Goal: Task Accomplishment & Management: Use online tool/utility

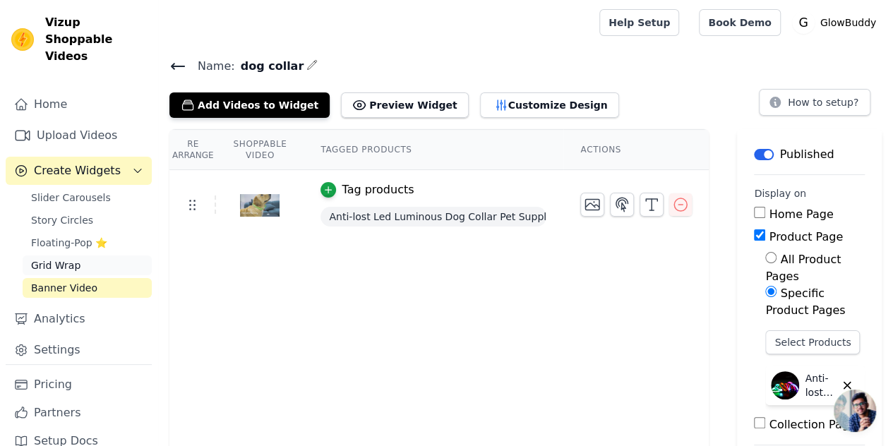
click at [85, 255] on link "Grid Wrap" at bounding box center [87, 265] width 129 height 20
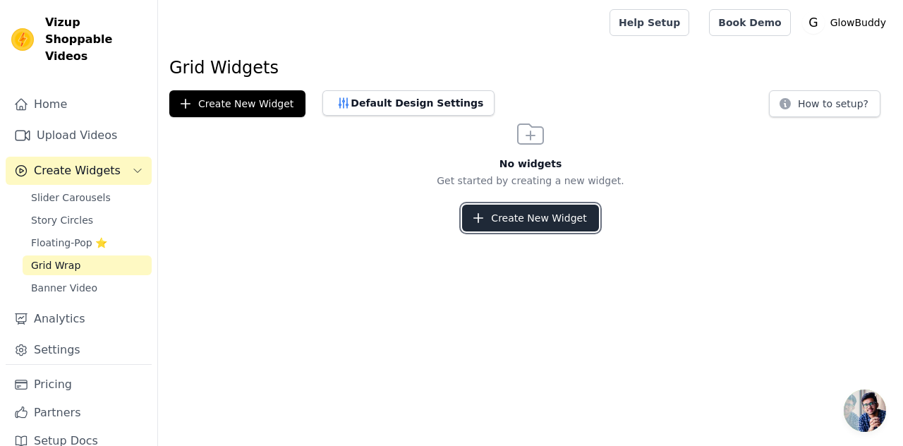
click at [520, 218] on button "Create New Widget" at bounding box center [530, 218] width 136 height 27
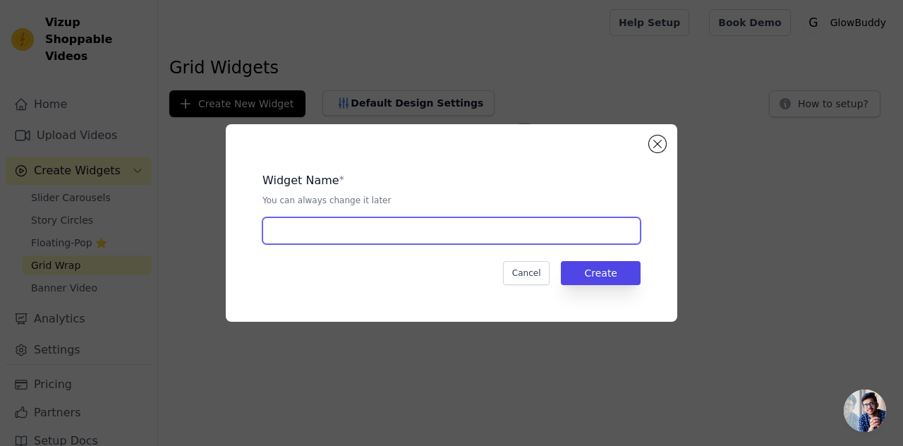
click at [504, 230] on input "text" at bounding box center [451, 230] width 378 height 27
drag, startPoint x: 385, startPoint y: 232, endPoint x: 291, endPoint y: 229, distance: 93.9
click at [291, 229] on input "dog collar" at bounding box center [451, 230] width 378 height 27
type input "dog leash"
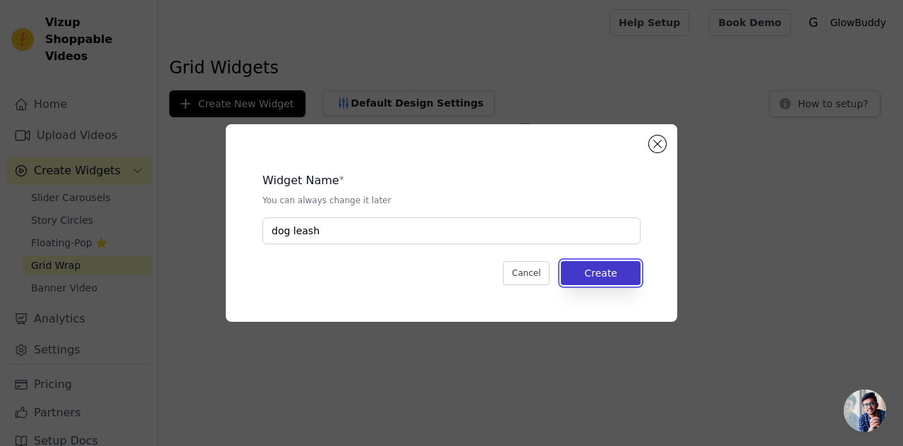
click at [617, 272] on button "Create" at bounding box center [601, 273] width 80 height 24
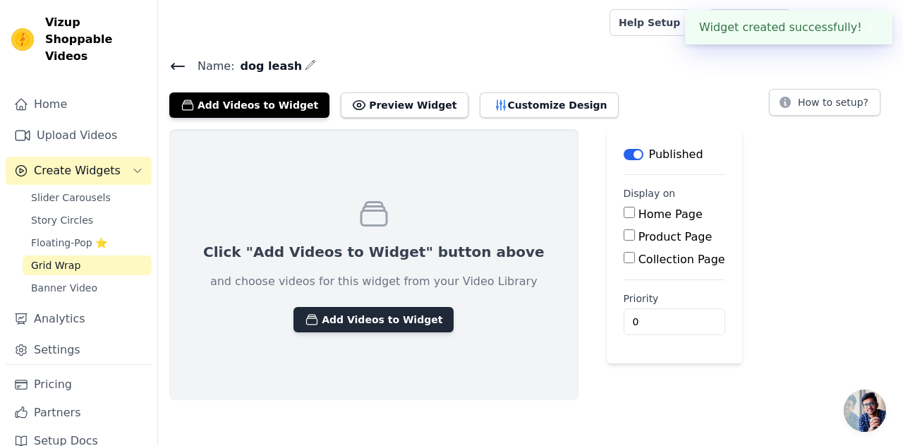
click at [307, 315] on icon "button" at bounding box center [312, 320] width 11 height 10
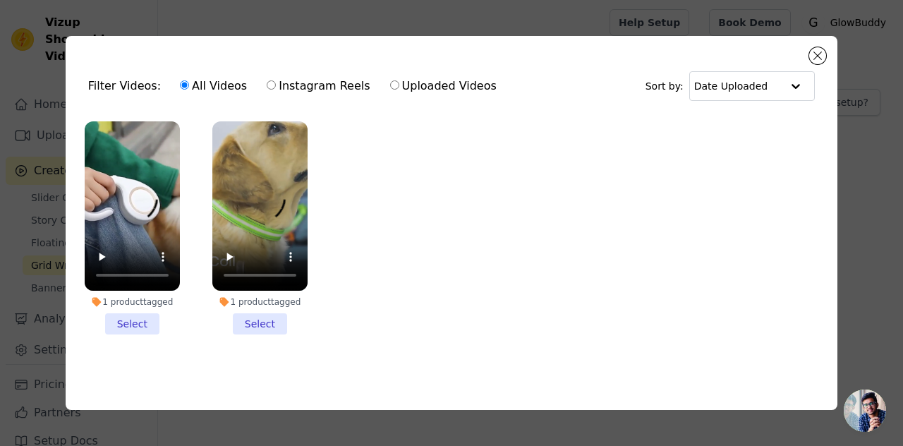
click at [133, 324] on li "1 product tagged Select" at bounding box center [132, 227] width 95 height 213
click at [0, 0] on input "1 product tagged Select" at bounding box center [0, 0] width 0 height 0
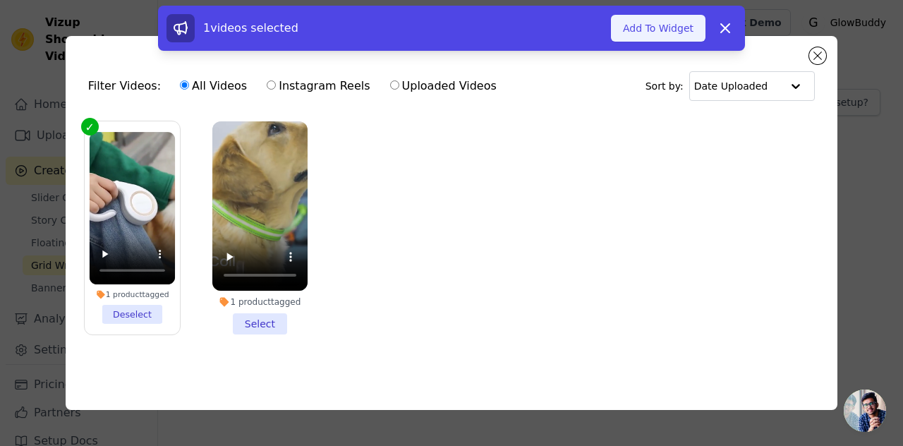
click at [672, 22] on button "Add To Widget" at bounding box center [658, 28] width 95 height 27
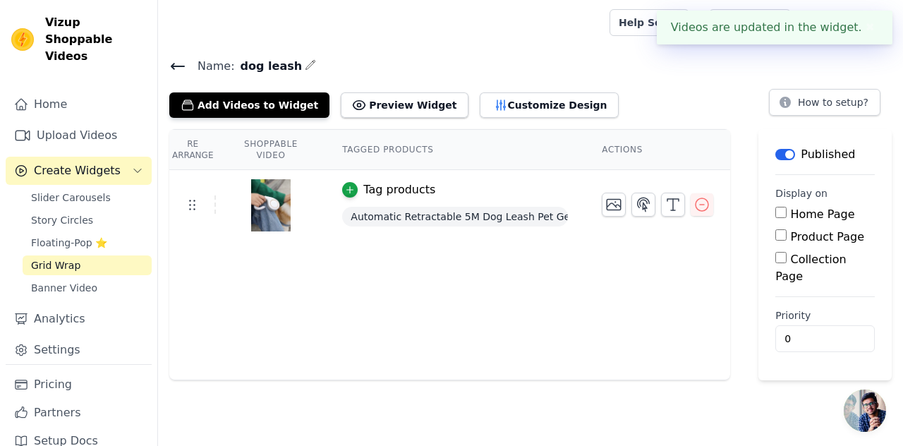
click at [780, 238] on input "Product Page" at bounding box center [780, 234] width 11 height 11
checkbox input "true"
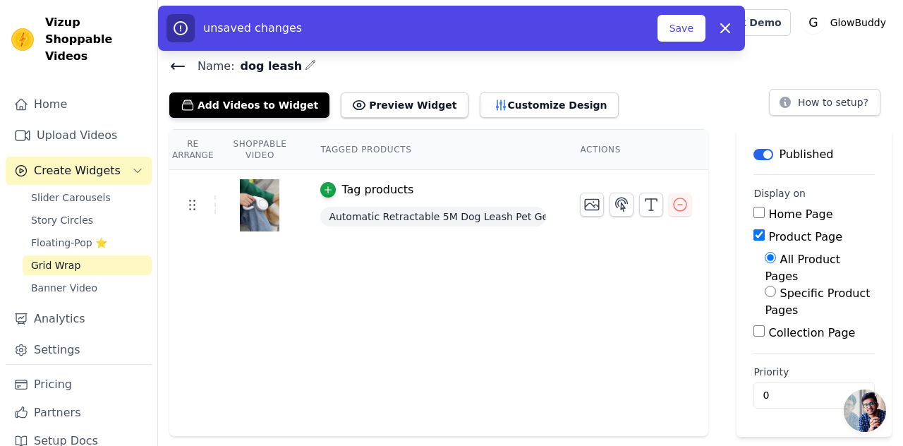
click at [765, 286] on input "Specific Product Pages" at bounding box center [770, 291] width 11 height 11
radio input "true"
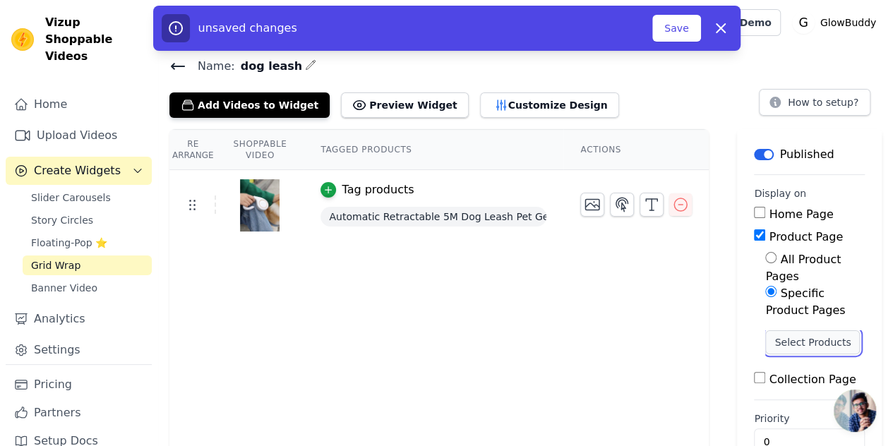
click at [778, 330] on button "Select Products" at bounding box center [812, 342] width 95 height 24
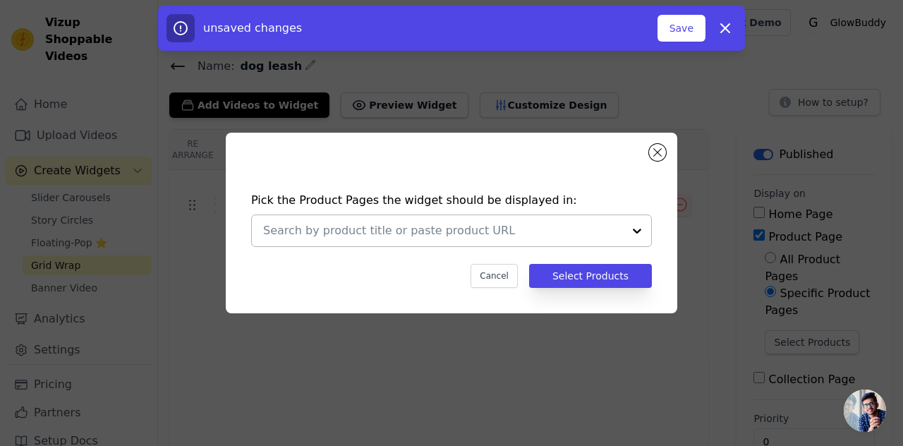
click at [635, 229] on div at bounding box center [637, 230] width 28 height 31
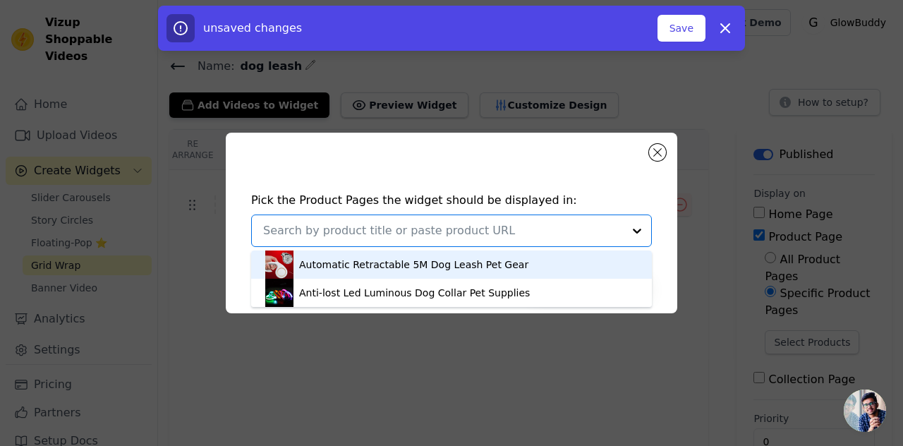
click at [551, 276] on div "Automatic Retractable 5M Dog Leash Pet Gear" at bounding box center [451, 264] width 373 height 28
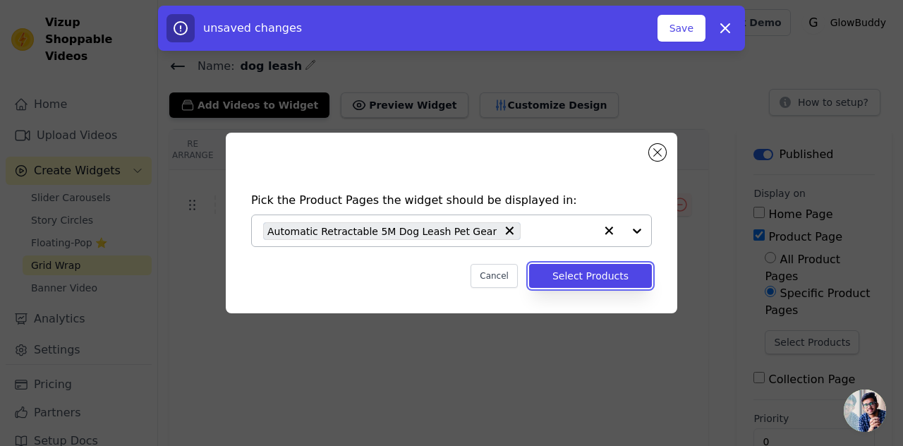
click at [634, 283] on button "Select Products" at bounding box center [590, 276] width 123 height 24
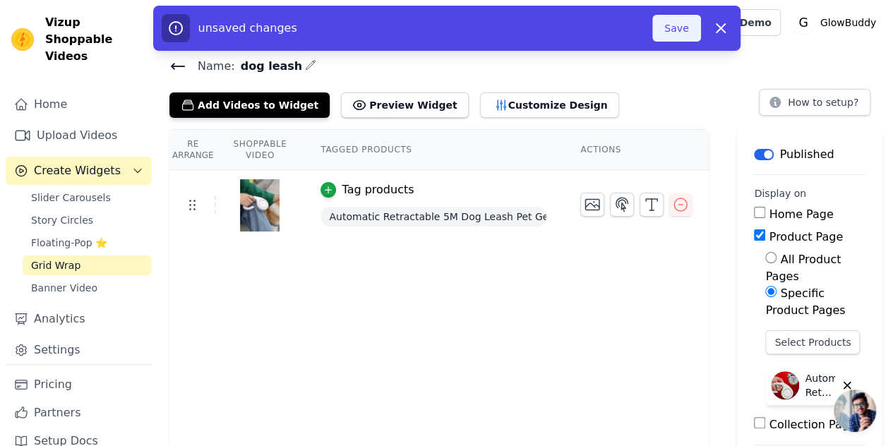
click at [683, 30] on button "Save" at bounding box center [676, 28] width 48 height 27
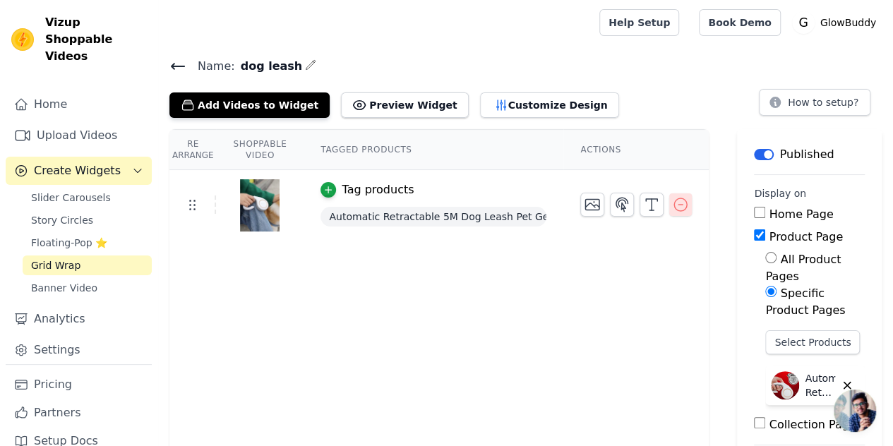
click at [675, 205] on icon "button" at bounding box center [680, 204] width 17 height 17
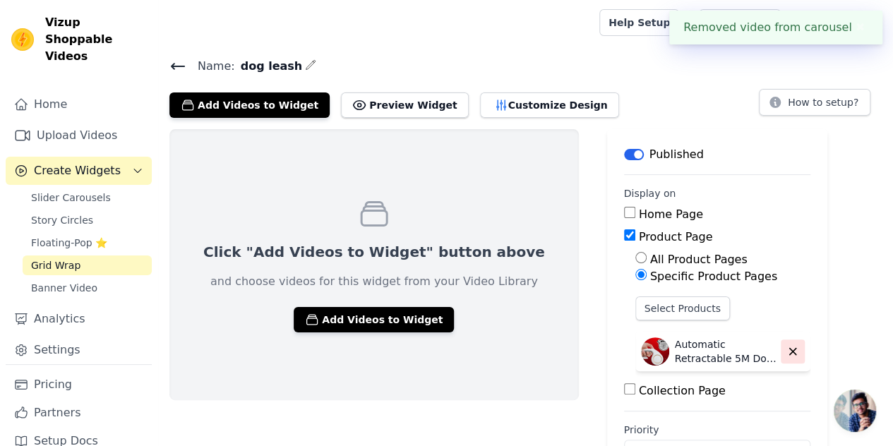
click at [786, 354] on icon "button" at bounding box center [792, 351] width 13 height 13
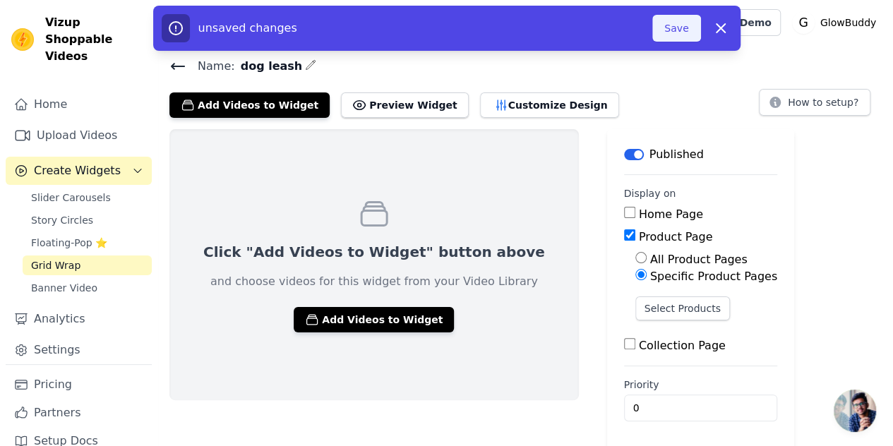
click at [683, 28] on button "Save" at bounding box center [676, 28] width 48 height 27
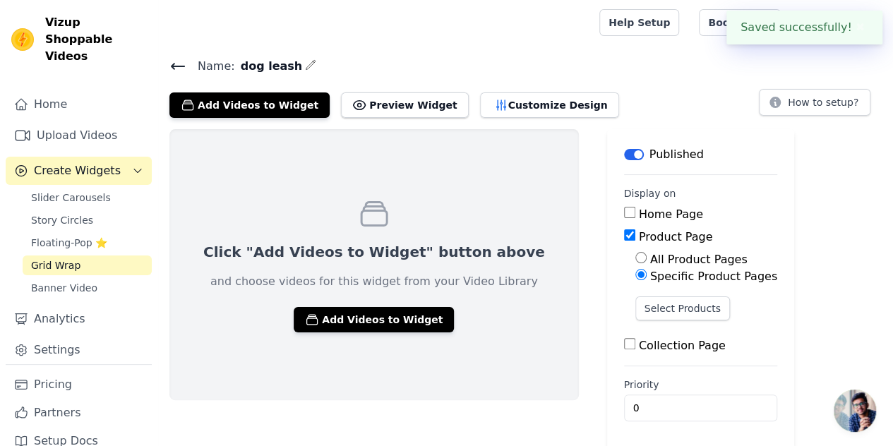
click at [179, 67] on icon at bounding box center [177, 66] width 17 height 17
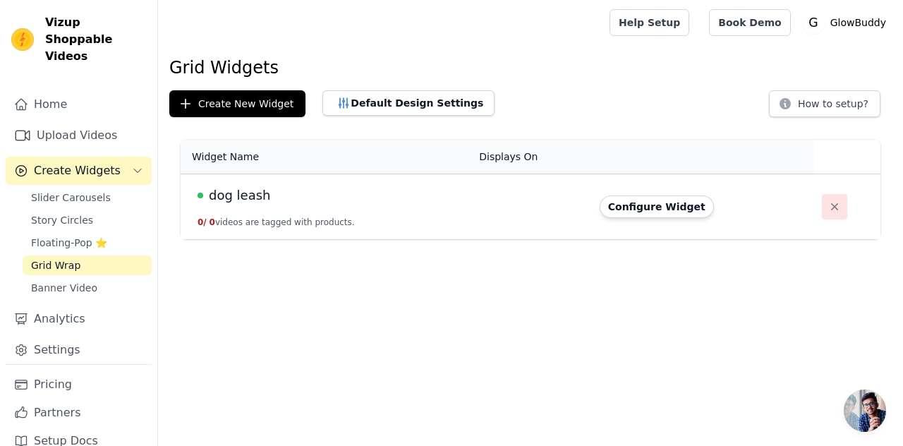
click at [828, 209] on icon "button" at bounding box center [835, 207] width 14 height 14
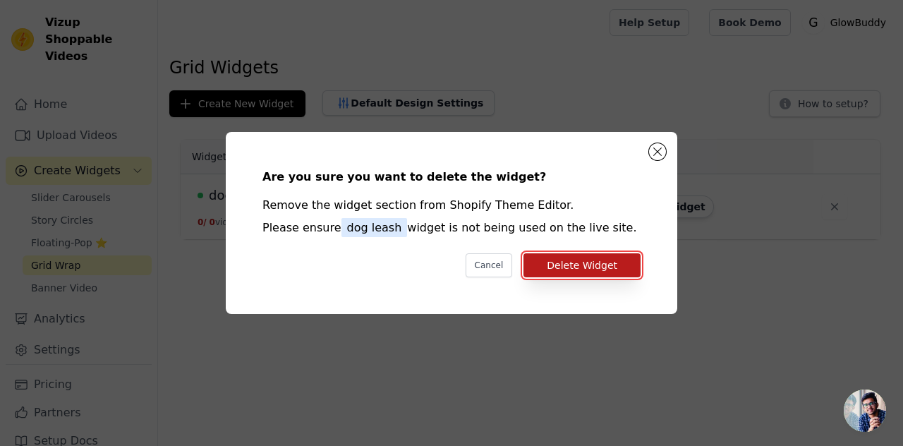
click at [588, 260] on button "Delete Widget" at bounding box center [582, 265] width 117 height 24
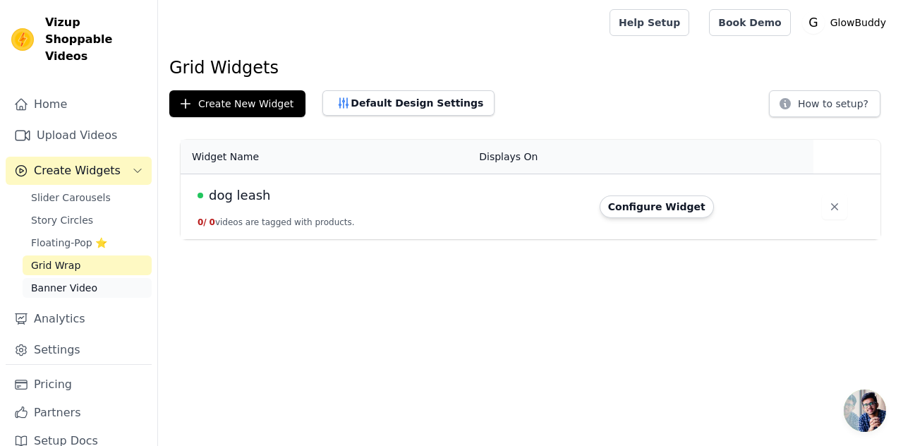
click at [82, 281] on span "Banner Video" at bounding box center [64, 288] width 66 height 14
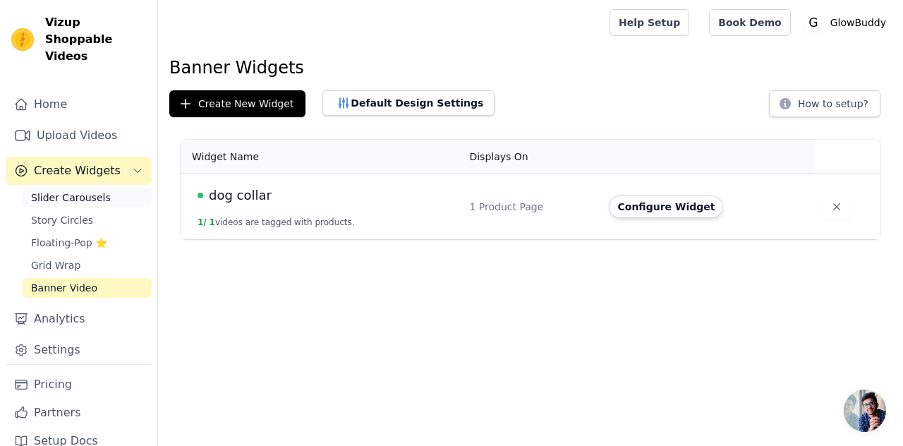
click at [75, 191] on span "Slider Carousels" at bounding box center [71, 198] width 80 height 14
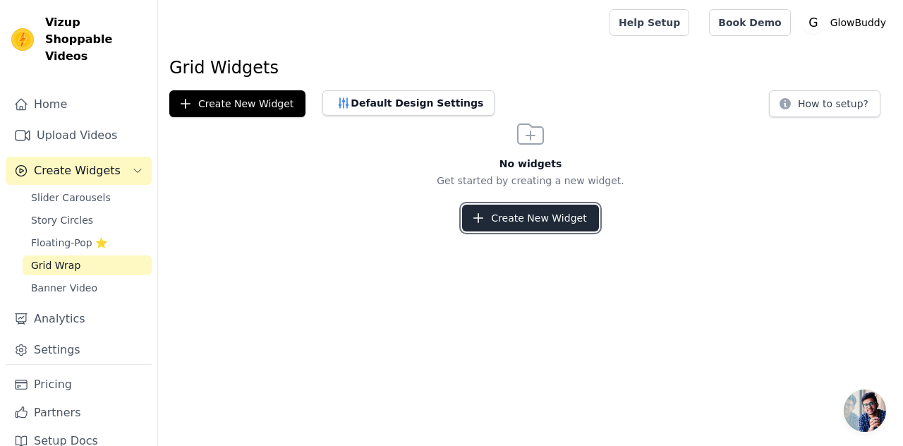
click at [518, 219] on button "Create New Widget" at bounding box center [530, 218] width 136 height 27
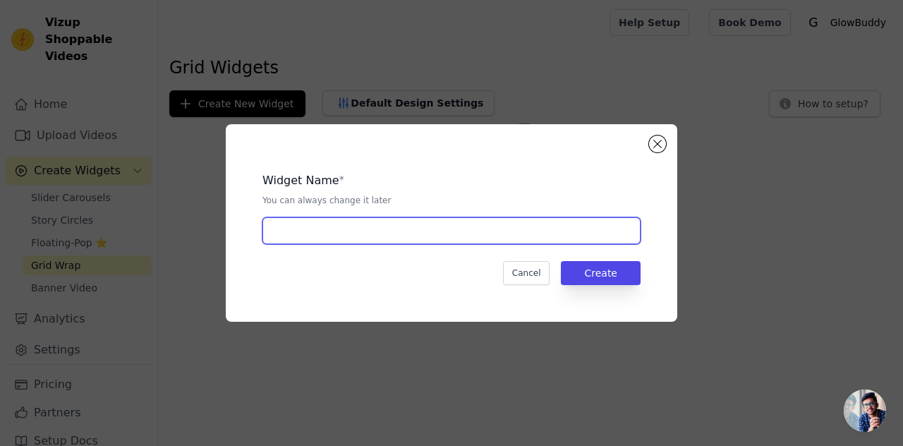
click at [504, 238] on input "text" at bounding box center [451, 230] width 378 height 27
type input "dog leash"
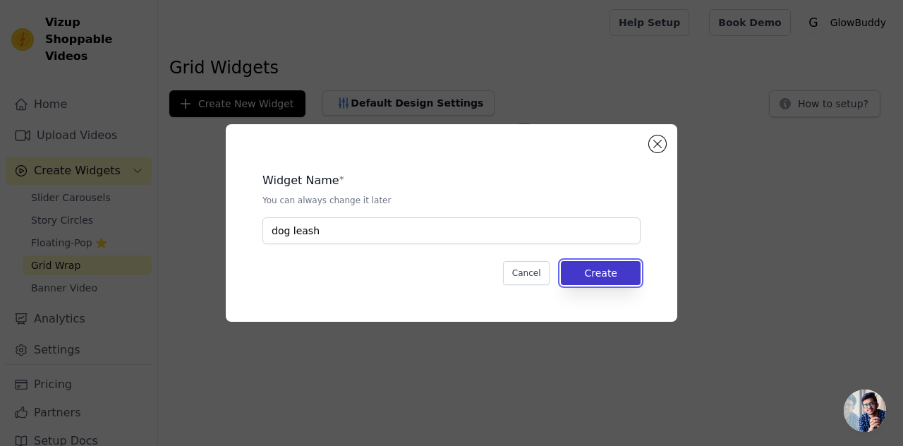
click at [618, 270] on button "Create" at bounding box center [601, 273] width 80 height 24
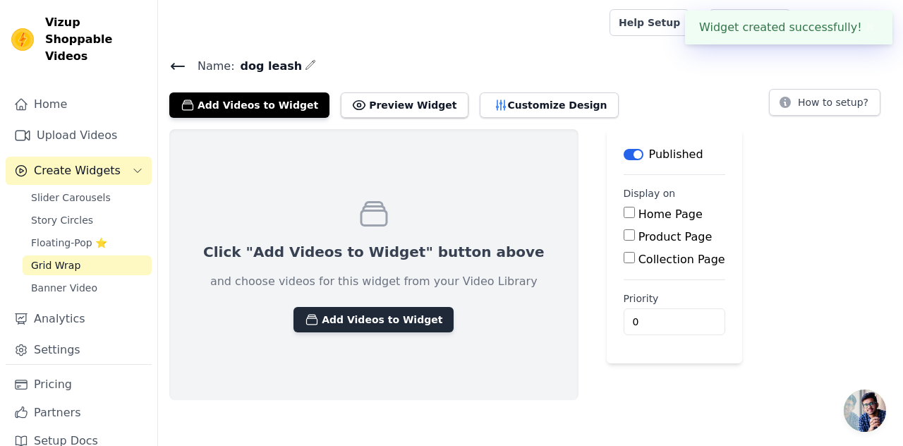
click at [370, 320] on button "Add Videos to Widget" at bounding box center [374, 319] width 160 height 25
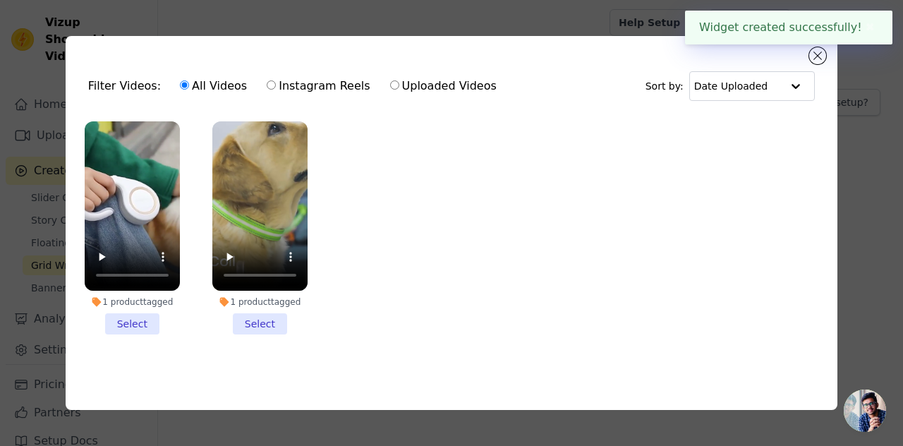
click at [126, 320] on li "1 product tagged Select" at bounding box center [132, 227] width 95 height 213
click at [0, 0] on input "1 product tagged Select" at bounding box center [0, 0] width 0 height 0
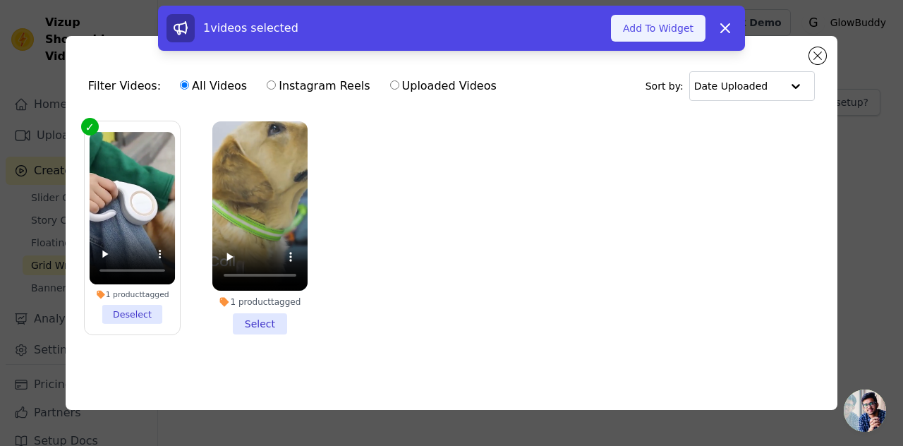
click at [672, 35] on button "Add To Widget" at bounding box center [658, 28] width 95 height 27
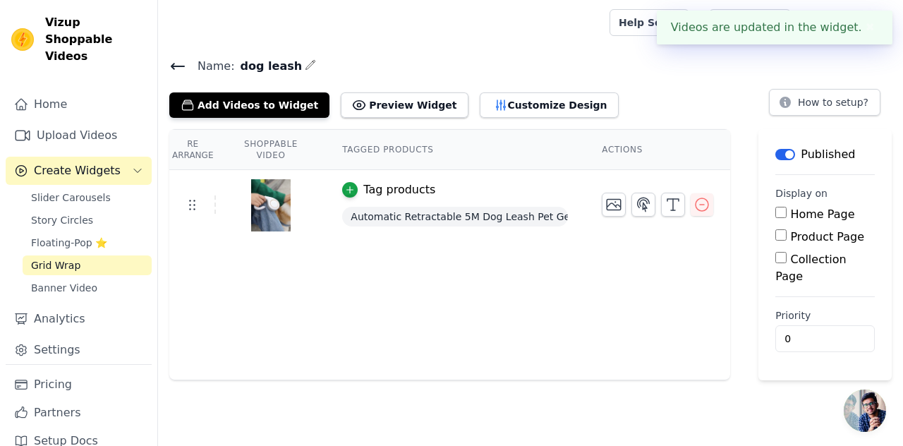
click at [779, 232] on input "Product Page" at bounding box center [780, 234] width 11 height 11
checkbox input "true"
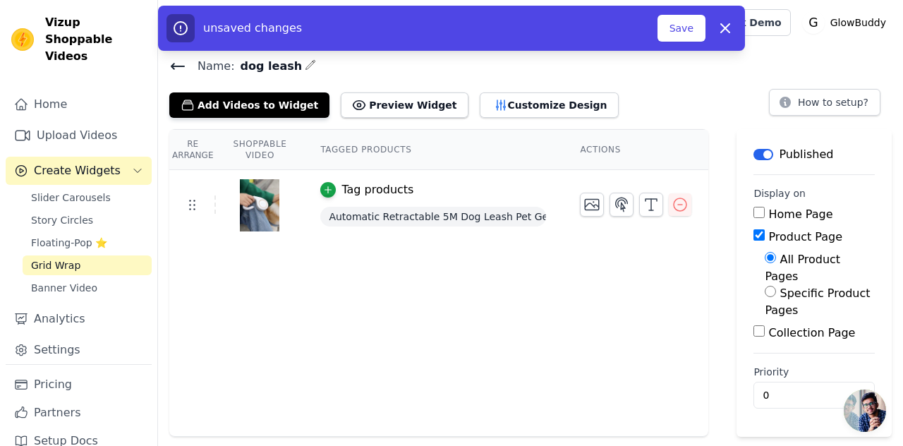
click at [765, 286] on input "Specific Product Pages" at bounding box center [770, 291] width 11 height 11
radio input "true"
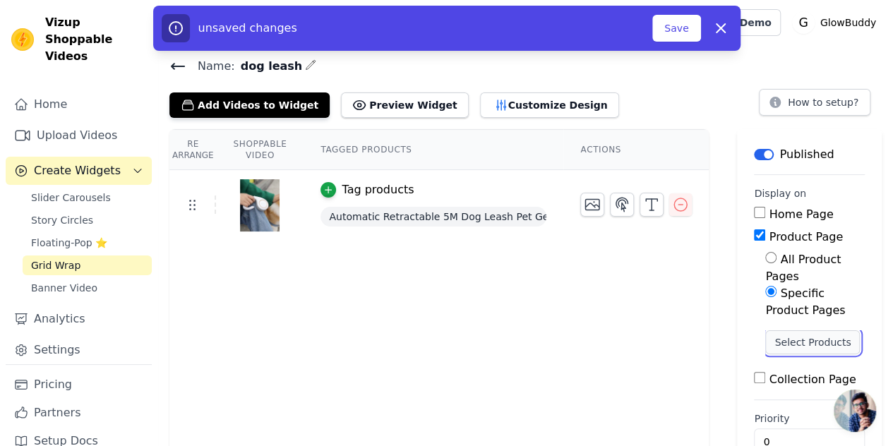
click at [789, 330] on button "Select Products" at bounding box center [812, 342] width 95 height 24
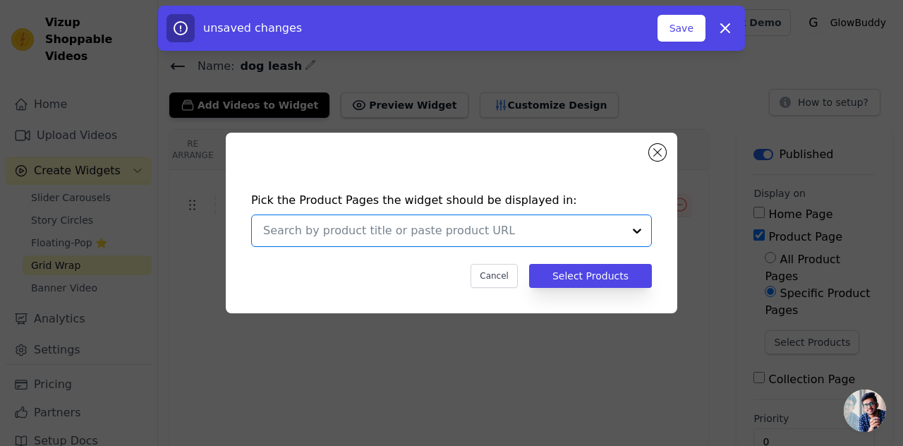
click at [543, 231] on input "text" at bounding box center [443, 230] width 360 height 17
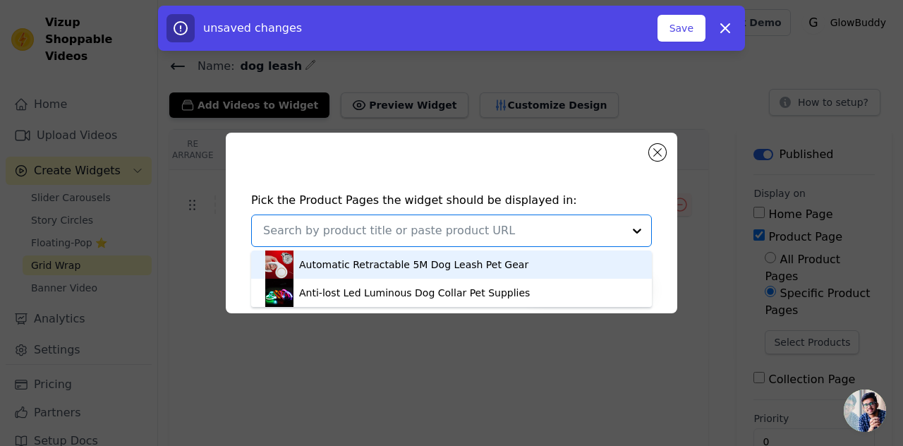
click at [476, 256] on div "Automatic Retractable 5M Dog Leash Pet Gear" at bounding box center [451, 264] width 373 height 28
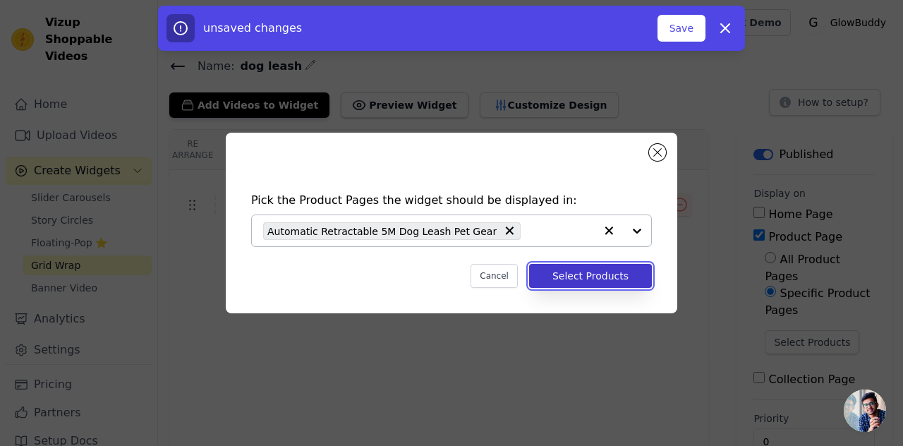
click at [614, 282] on button "Select Products" at bounding box center [590, 276] width 123 height 24
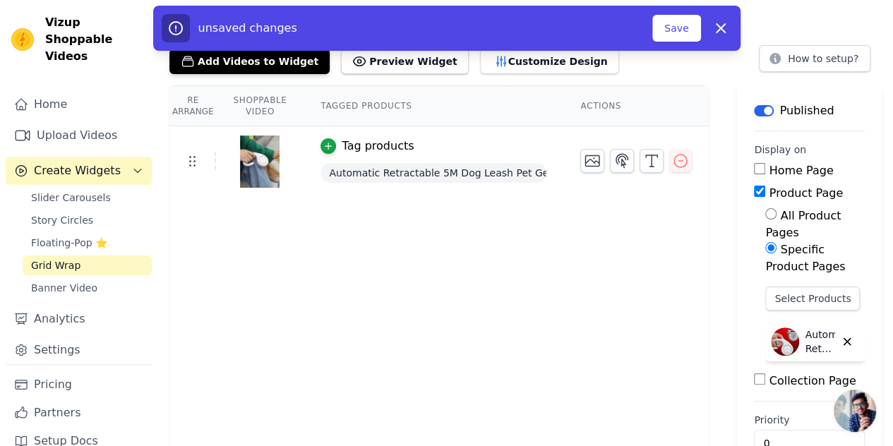
scroll to position [63, 0]
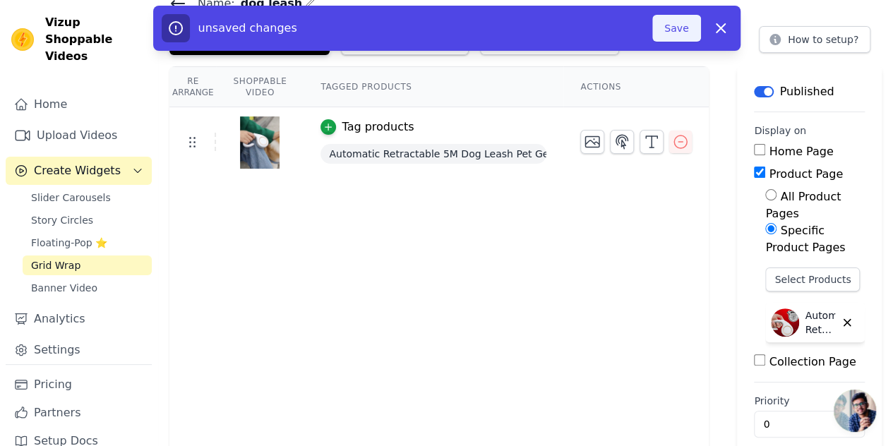
click at [678, 28] on button "Save" at bounding box center [676, 28] width 48 height 27
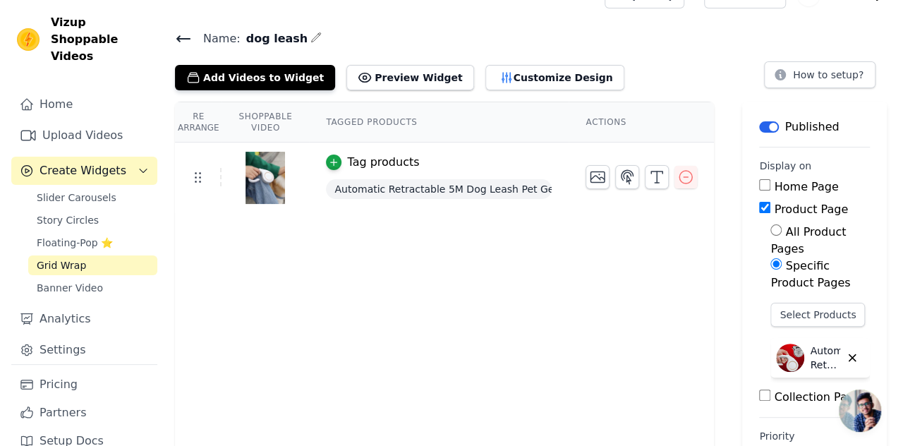
scroll to position [0, 0]
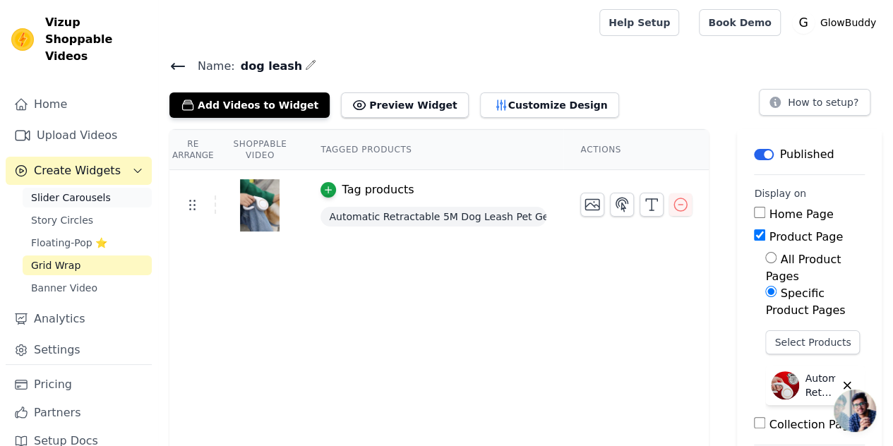
click at [73, 191] on span "Slider Carousels" at bounding box center [71, 198] width 80 height 14
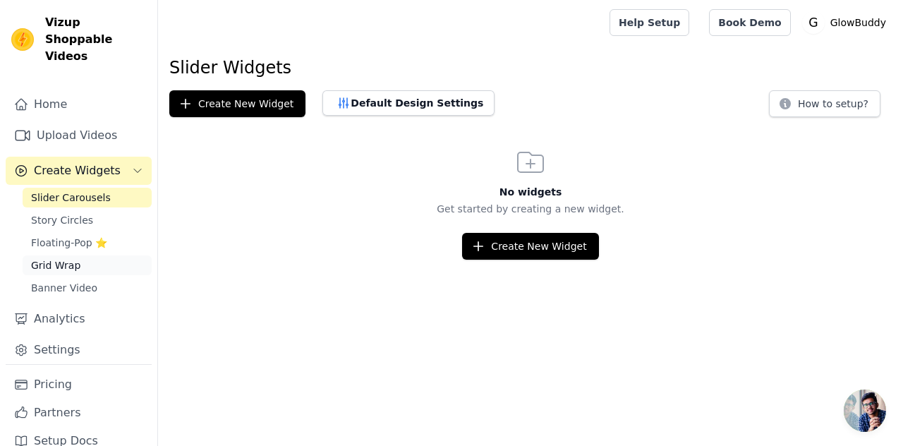
click at [61, 258] on span "Grid Wrap" at bounding box center [55, 265] width 49 height 14
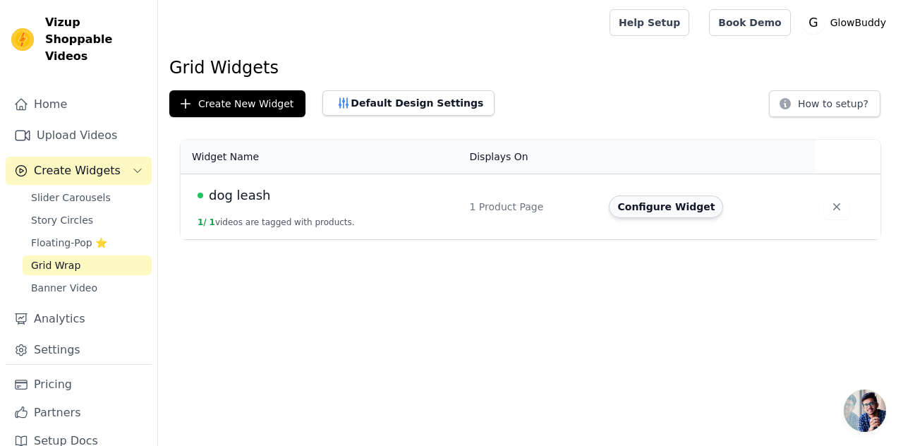
click at [658, 211] on button "Configure Widget" at bounding box center [666, 206] width 114 height 23
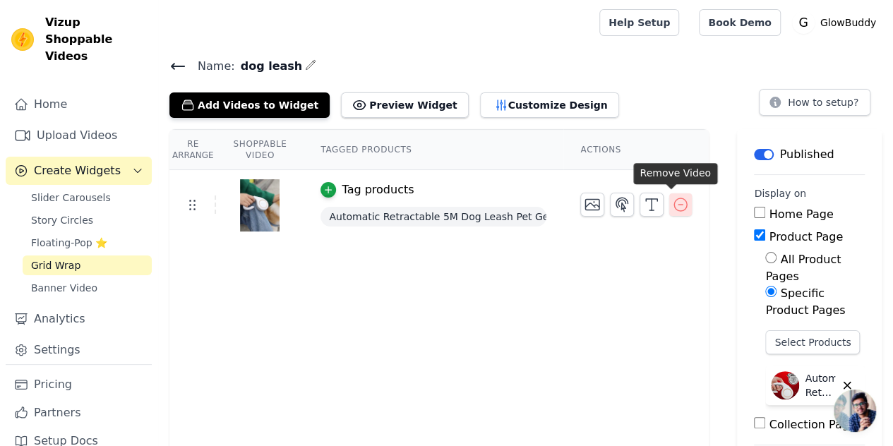
click at [672, 207] on icon "button" at bounding box center [680, 204] width 17 height 17
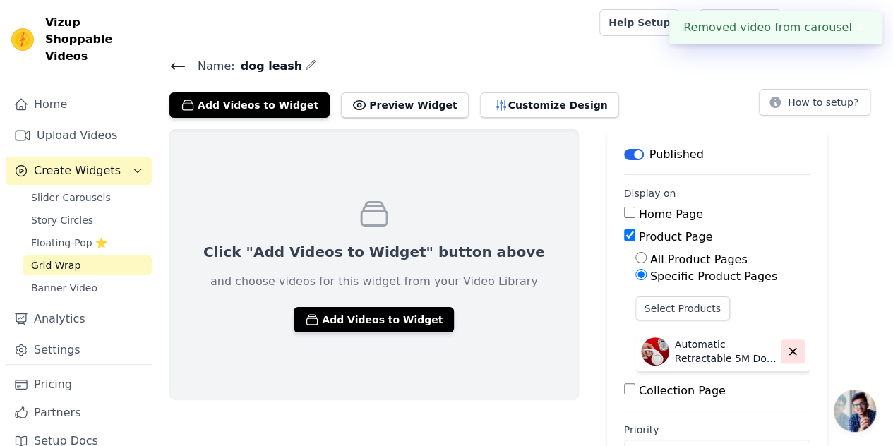
click at [786, 345] on icon "button" at bounding box center [792, 351] width 13 height 13
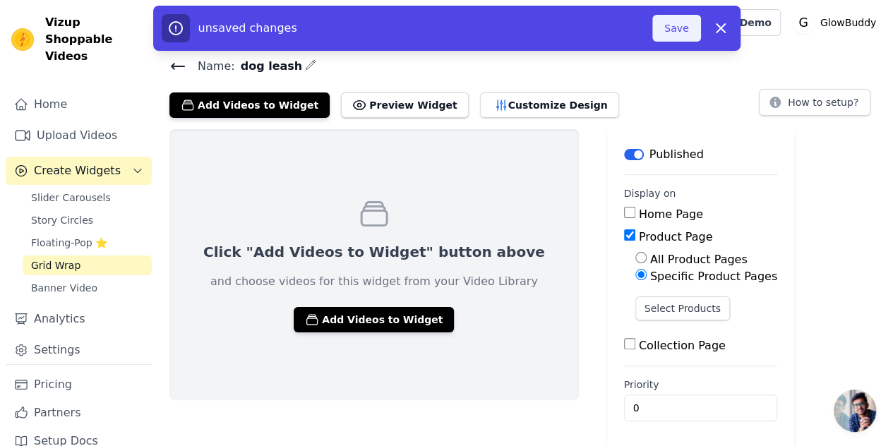
click at [675, 30] on button "Save" at bounding box center [676, 28] width 48 height 27
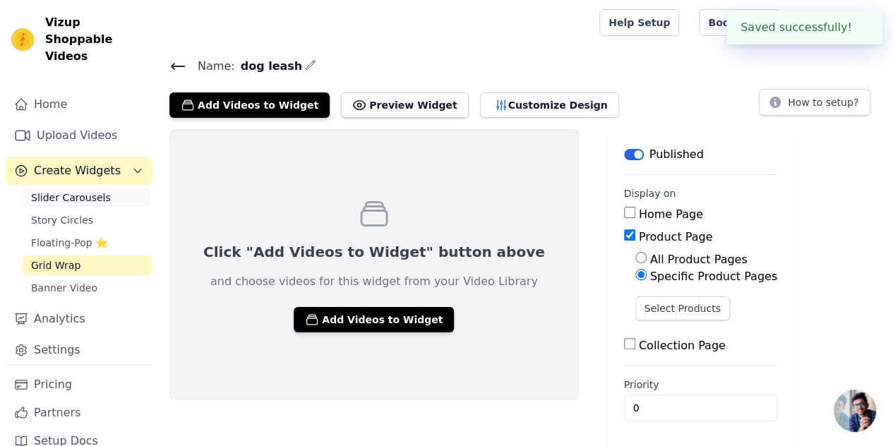
click at [92, 191] on span "Slider Carousels" at bounding box center [71, 198] width 80 height 14
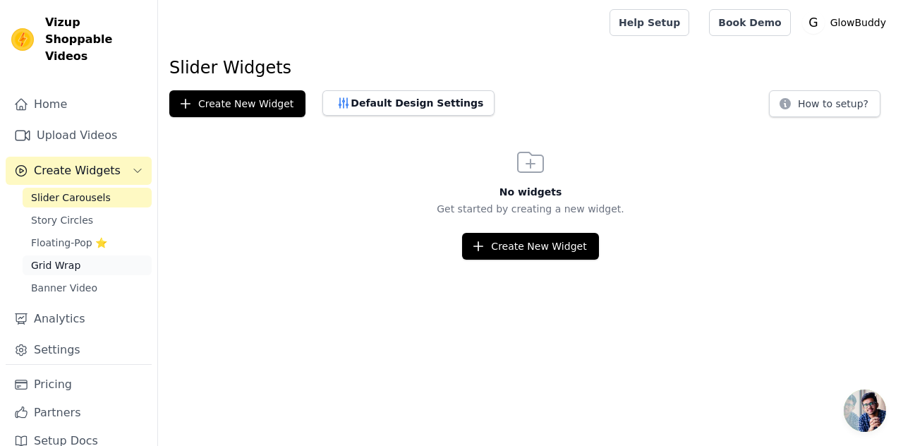
click at [72, 258] on span "Grid Wrap" at bounding box center [55, 265] width 49 height 14
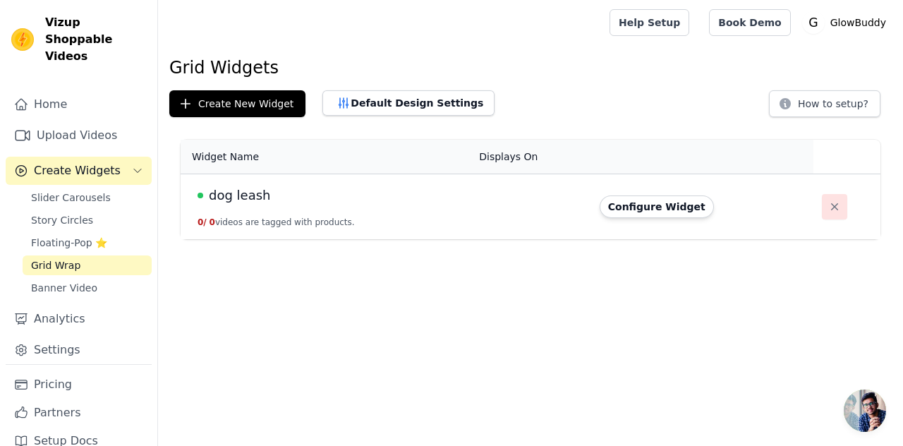
click at [828, 204] on icon "button" at bounding box center [835, 207] width 14 height 14
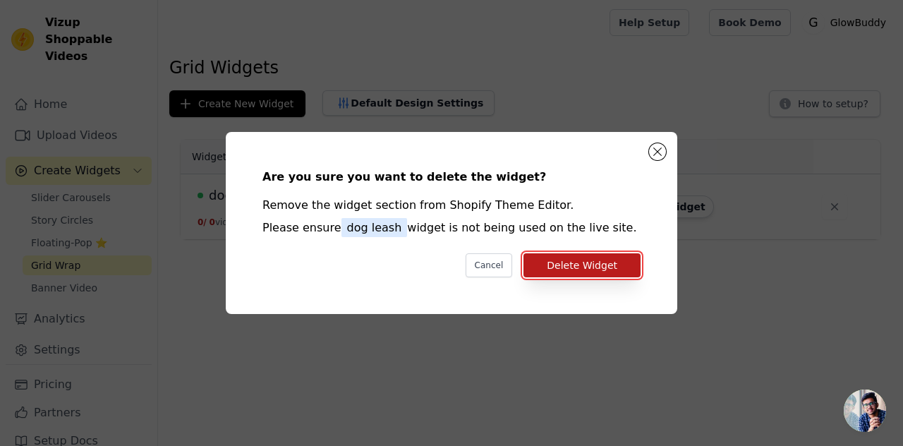
click at [578, 262] on button "Delete Widget" at bounding box center [582, 265] width 117 height 24
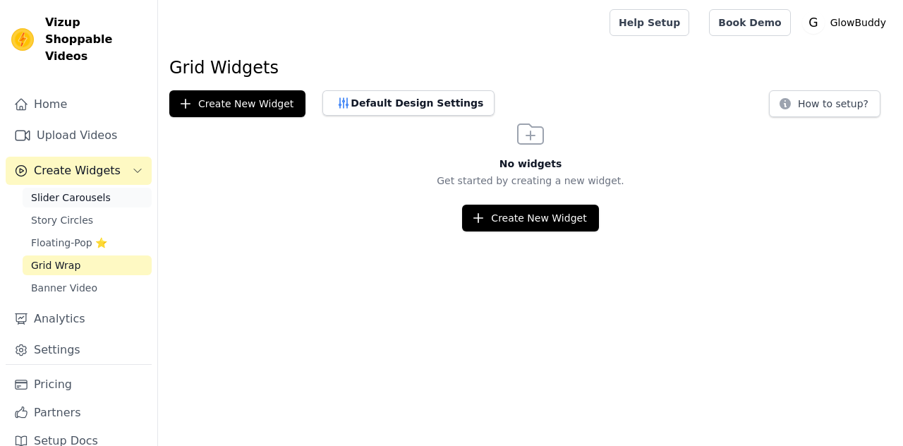
click at [64, 191] on span "Slider Carousels" at bounding box center [71, 198] width 80 height 14
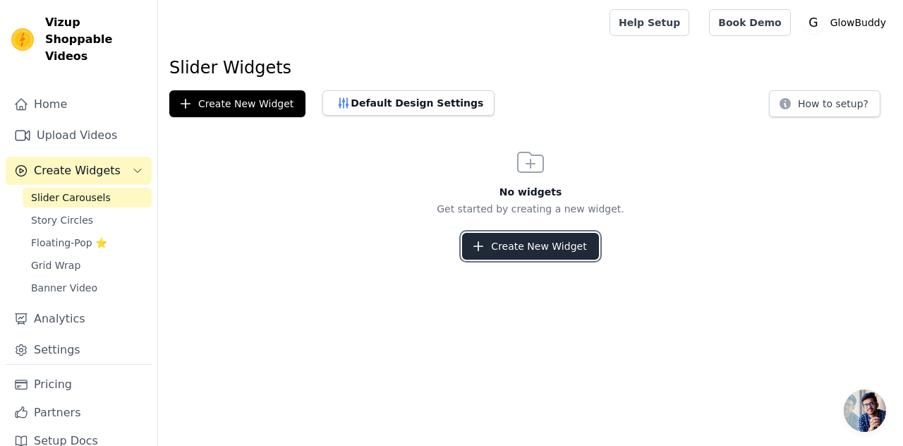
click at [493, 247] on button "Create New Widget" at bounding box center [530, 246] width 136 height 27
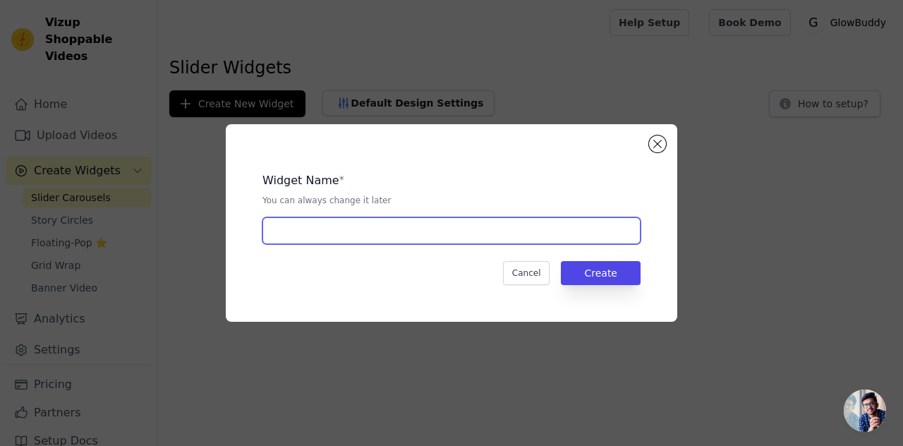
click at [472, 233] on input "text" at bounding box center [451, 230] width 378 height 27
type input "dog leash"
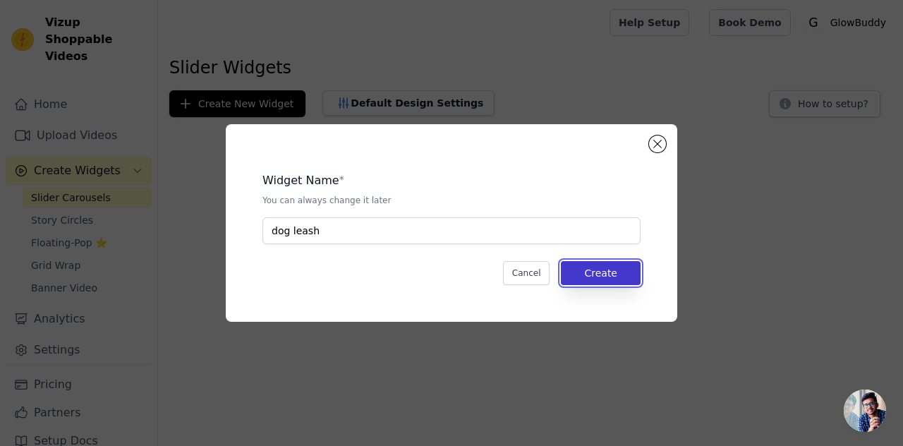
click at [624, 270] on button "Create" at bounding box center [601, 273] width 80 height 24
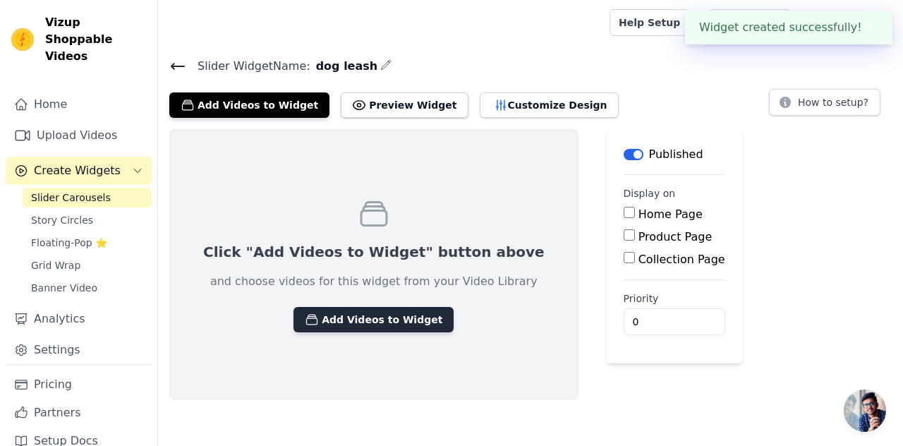
click at [318, 313] on button "Add Videos to Widget" at bounding box center [374, 319] width 160 height 25
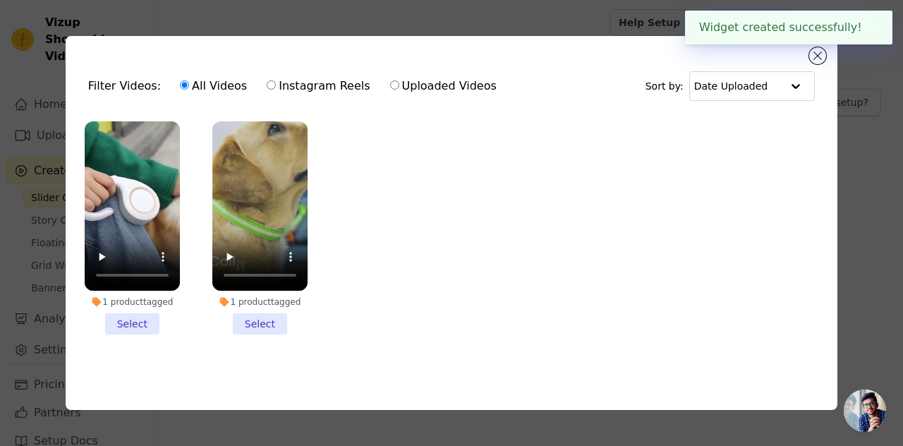
click at [142, 322] on li "1 product tagged Select" at bounding box center [132, 227] width 95 height 213
click at [0, 0] on input "1 product tagged Select" at bounding box center [0, 0] width 0 height 0
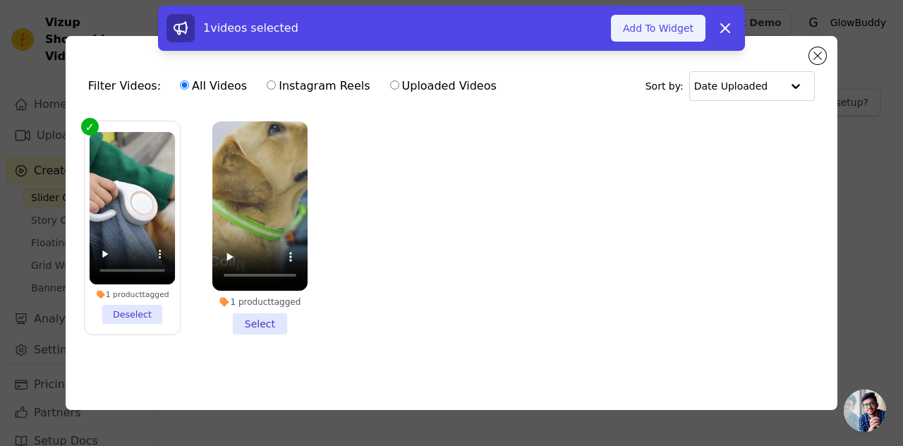
click at [679, 30] on button "Add To Widget" at bounding box center [658, 28] width 95 height 27
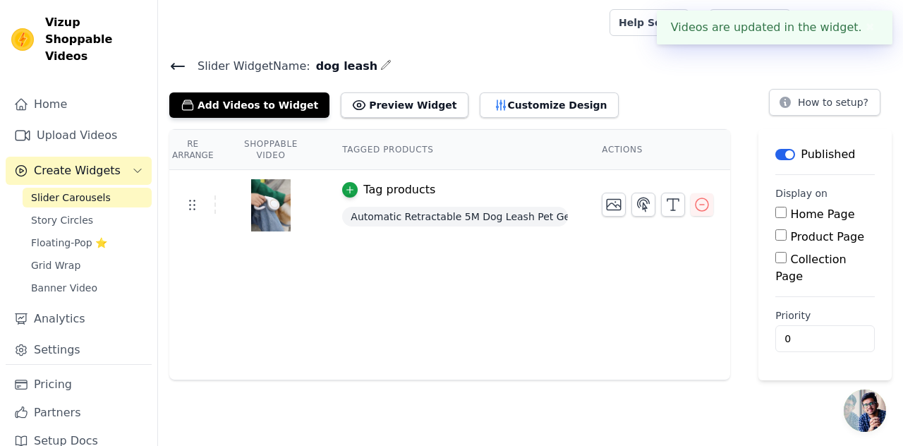
click at [779, 234] on input "Product Page" at bounding box center [780, 234] width 11 height 11
checkbox input "true"
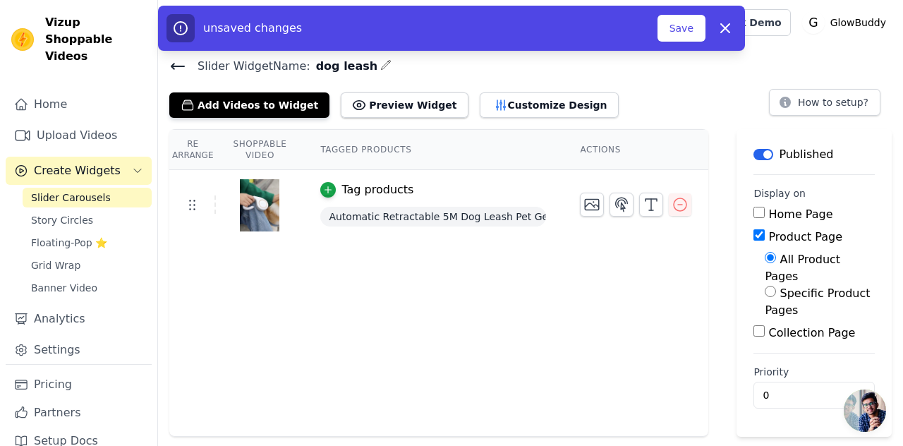
click at [767, 286] on input "Specific Product Pages" at bounding box center [770, 291] width 11 height 11
radio input "true"
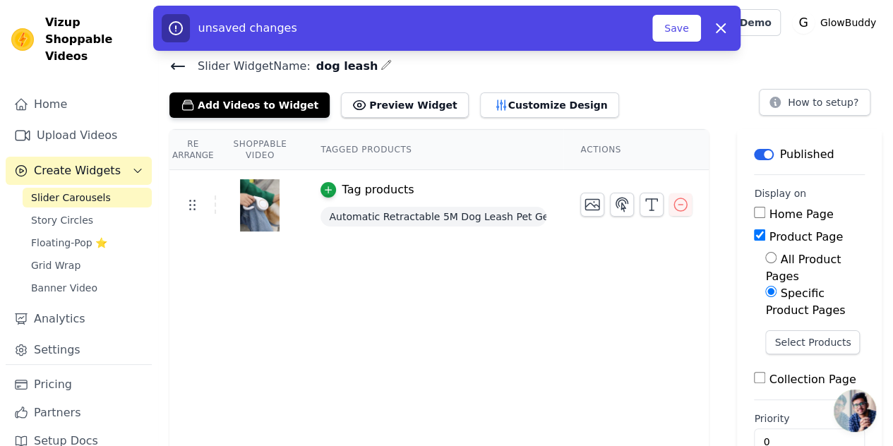
click at [772, 310] on div "All Product Pages Specific Product Pages Select Products" at bounding box center [809, 308] width 111 height 114
click at [775, 330] on button "Select Products" at bounding box center [812, 342] width 95 height 24
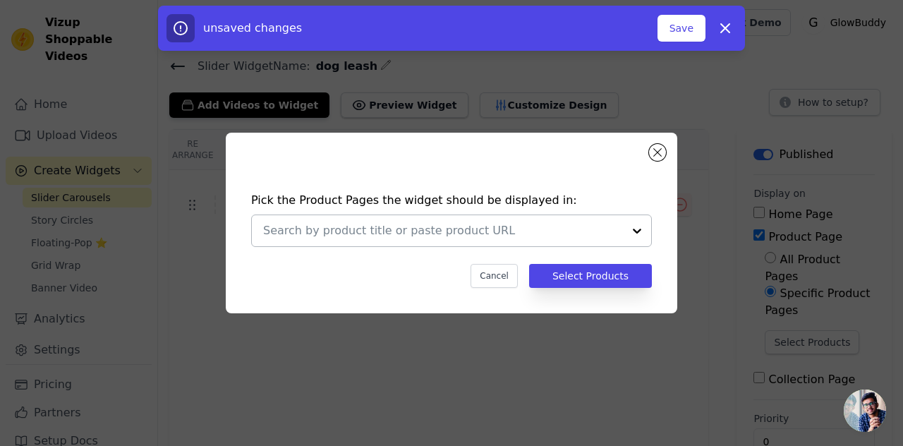
click at [628, 236] on div at bounding box center [637, 230] width 28 height 31
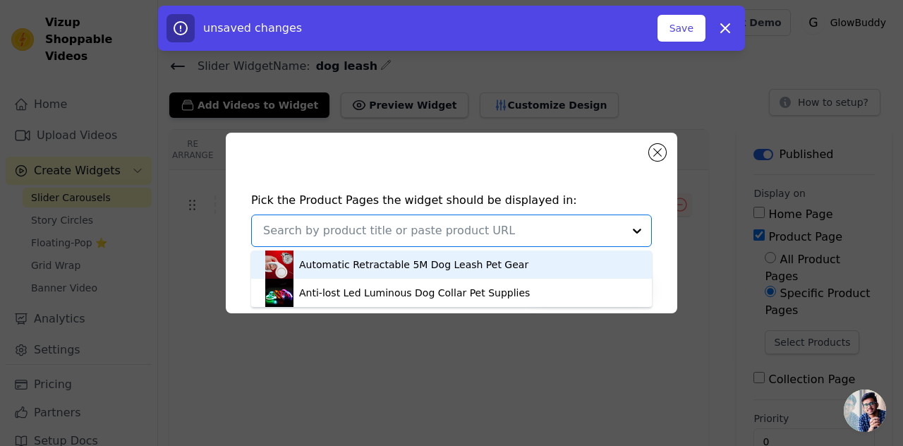
click at [538, 265] on div "Automatic Retractable 5M Dog Leash Pet Gear" at bounding box center [451, 264] width 373 height 28
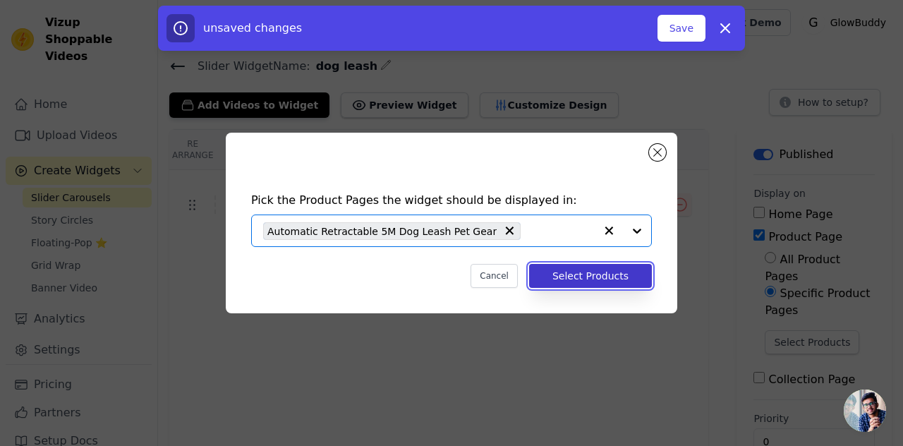
click at [615, 274] on button "Select Products" at bounding box center [590, 276] width 123 height 24
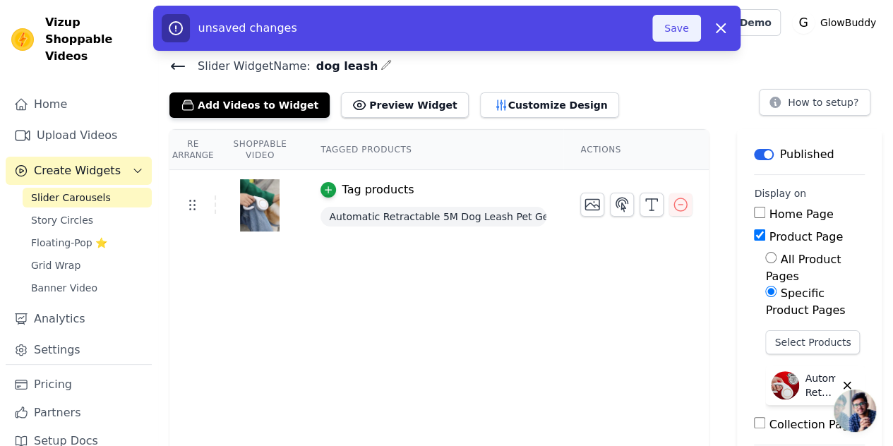
click at [684, 30] on button "Save" at bounding box center [676, 28] width 48 height 27
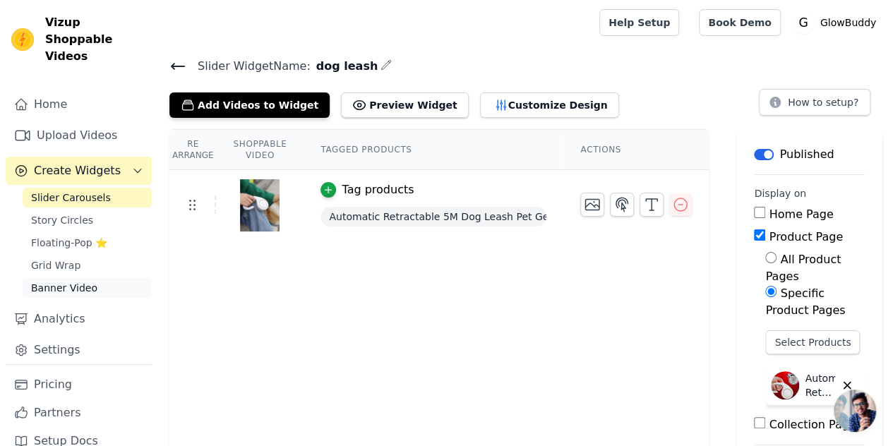
click at [70, 281] on span "Banner Video" at bounding box center [64, 288] width 66 height 14
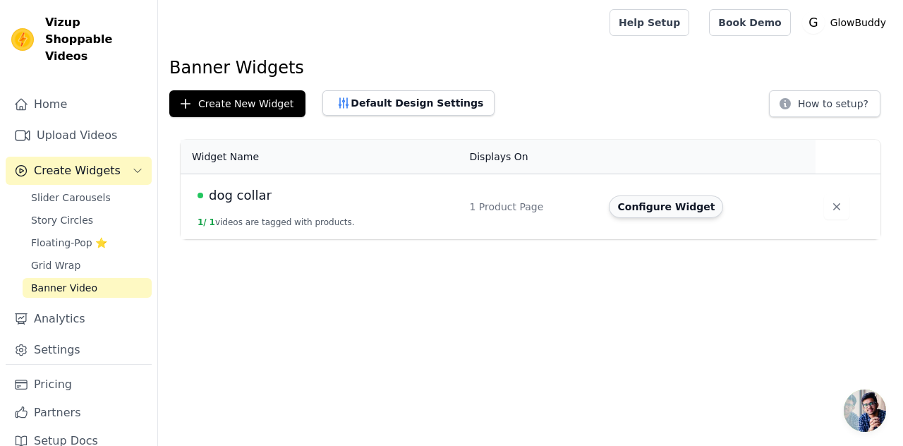
click at [644, 209] on button "Configure Widget" at bounding box center [666, 206] width 114 height 23
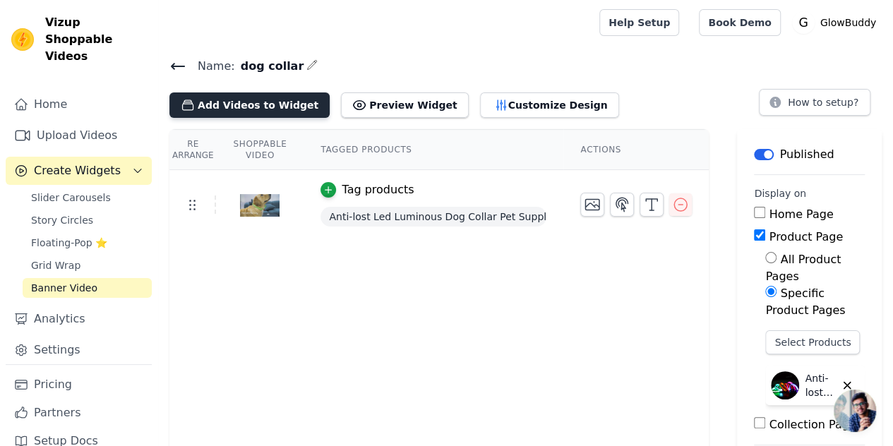
click at [214, 111] on button "Add Videos to Widget" at bounding box center [249, 104] width 160 height 25
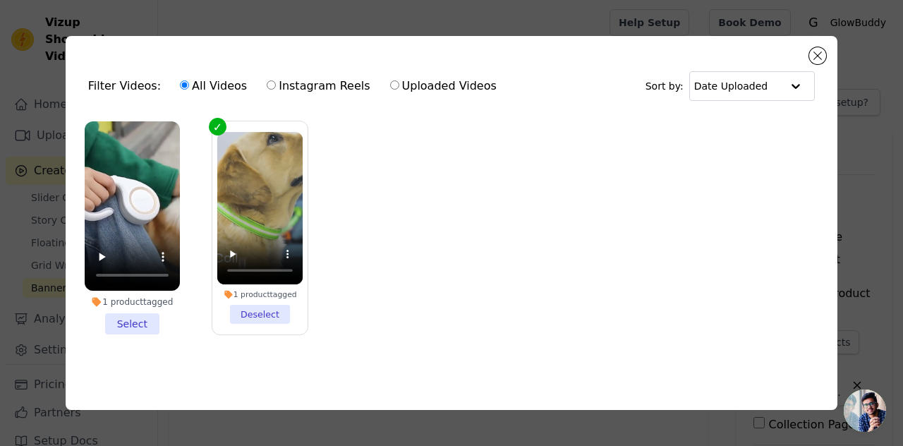
click at [131, 315] on li "1 product tagged Select" at bounding box center [132, 227] width 95 height 213
click at [0, 0] on input "1 product tagged Select" at bounding box center [0, 0] width 0 height 0
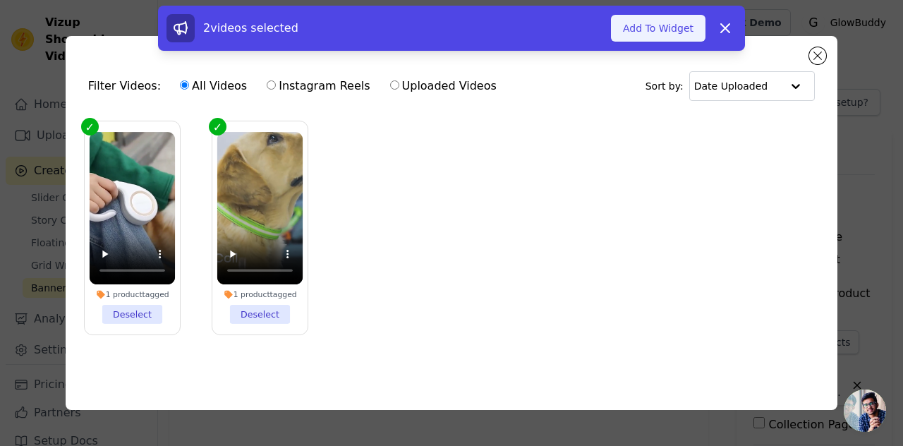
click at [689, 29] on button "Add To Widget" at bounding box center [658, 28] width 95 height 27
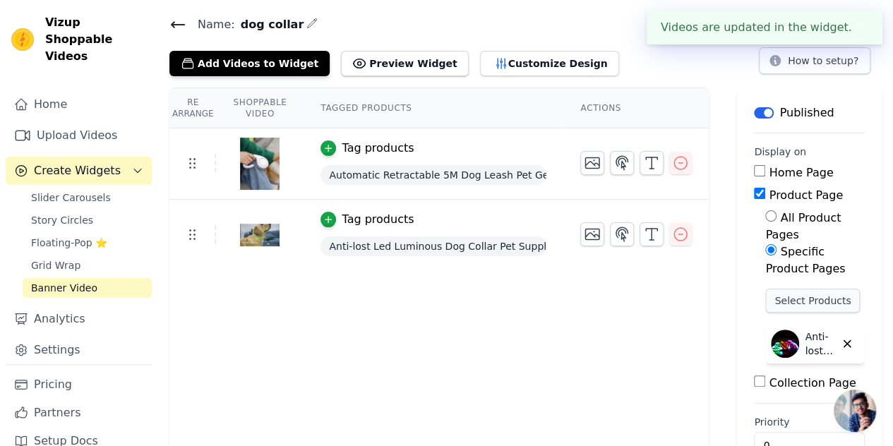
scroll to position [63, 0]
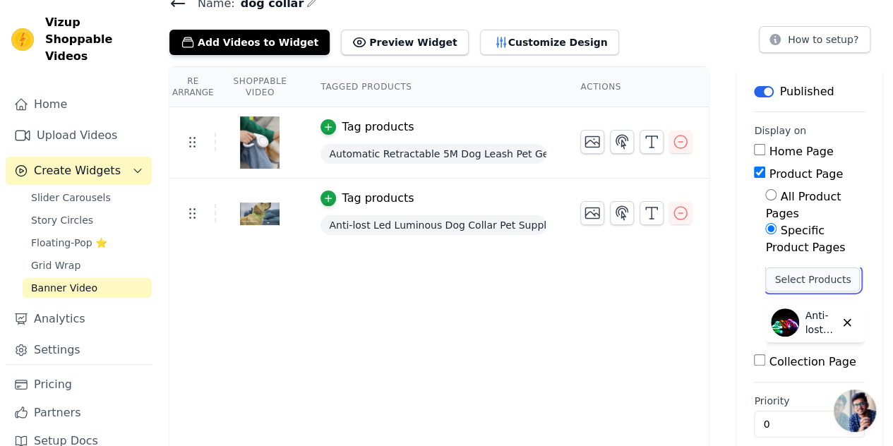
click at [806, 267] on button "Select Products" at bounding box center [812, 279] width 95 height 24
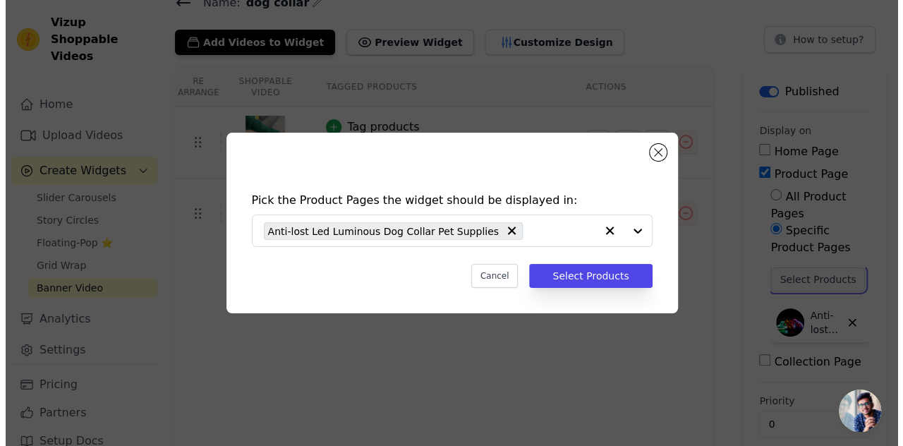
scroll to position [0, 0]
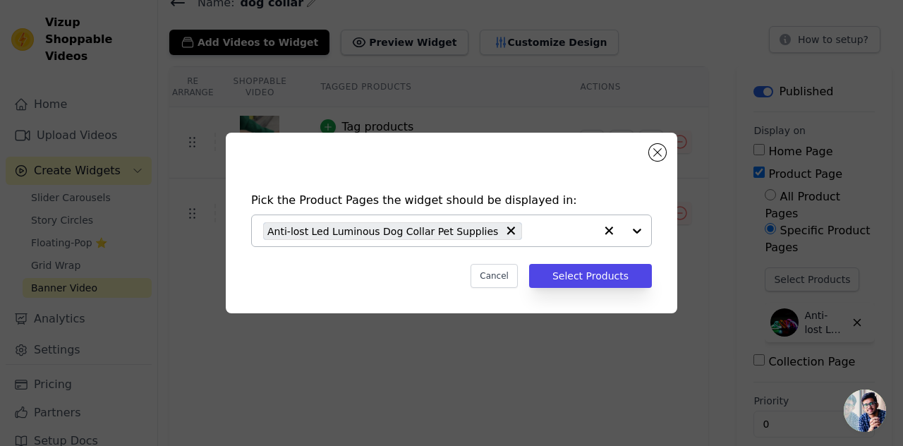
click at [636, 227] on div at bounding box center [623, 230] width 56 height 31
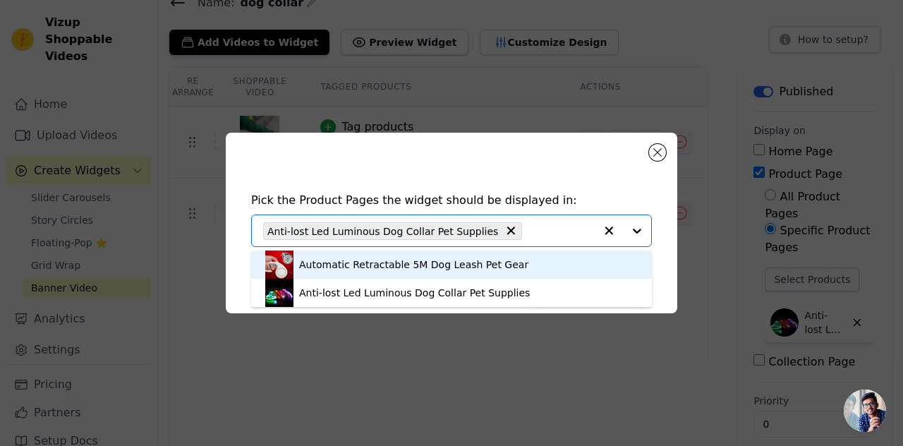
click at [497, 258] on div "Automatic Retractable 5M Dog Leash Pet Gear" at bounding box center [413, 265] width 229 height 14
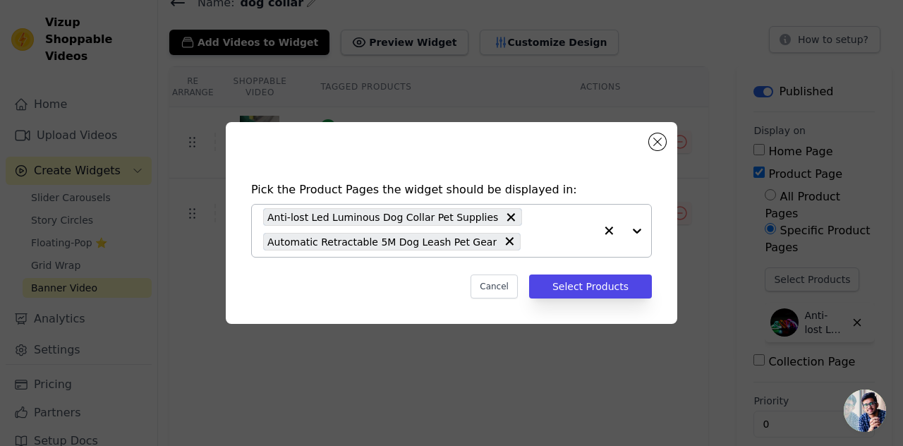
click at [507, 217] on icon at bounding box center [511, 217] width 8 height 8
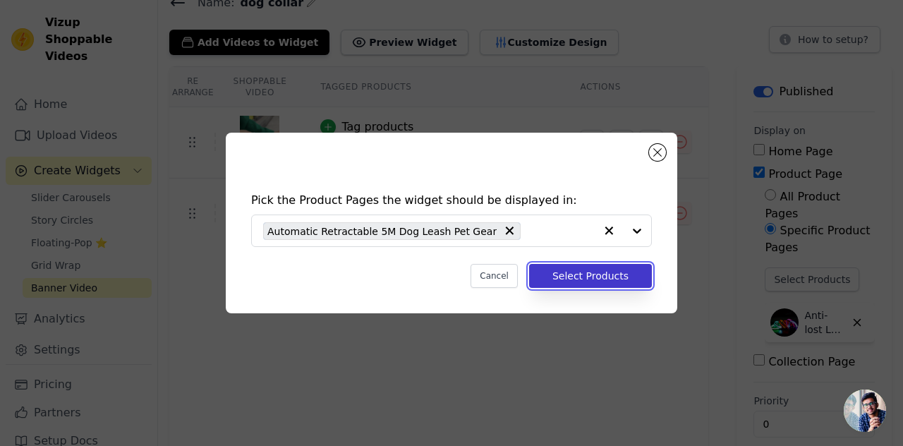
click at [589, 276] on button "Select Products" at bounding box center [590, 276] width 123 height 24
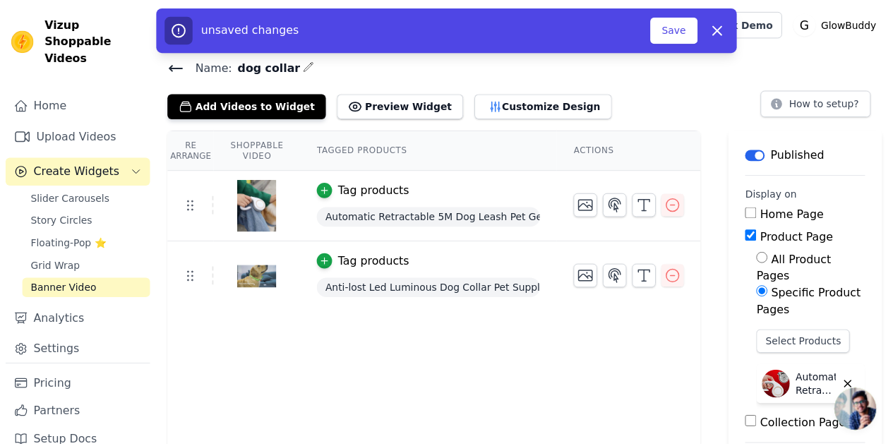
scroll to position [63, 0]
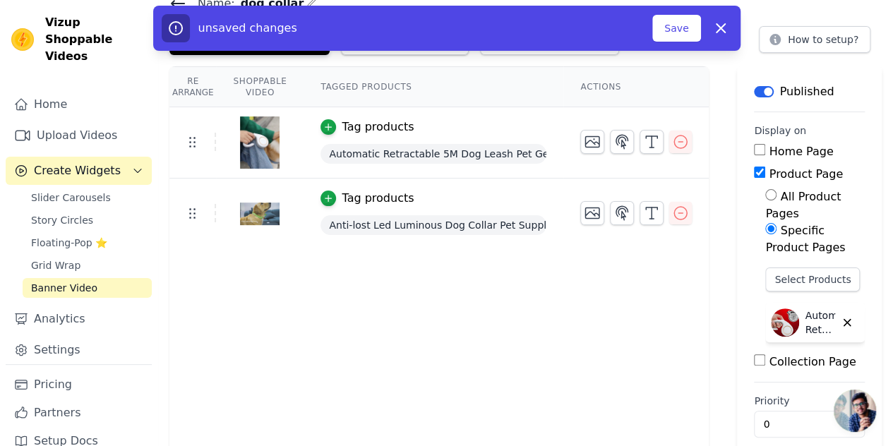
click at [462, 204] on div "Tag products" at bounding box center [433, 198] width 226 height 17
click at [387, 198] on div "Tag products" at bounding box center [378, 198] width 72 height 17
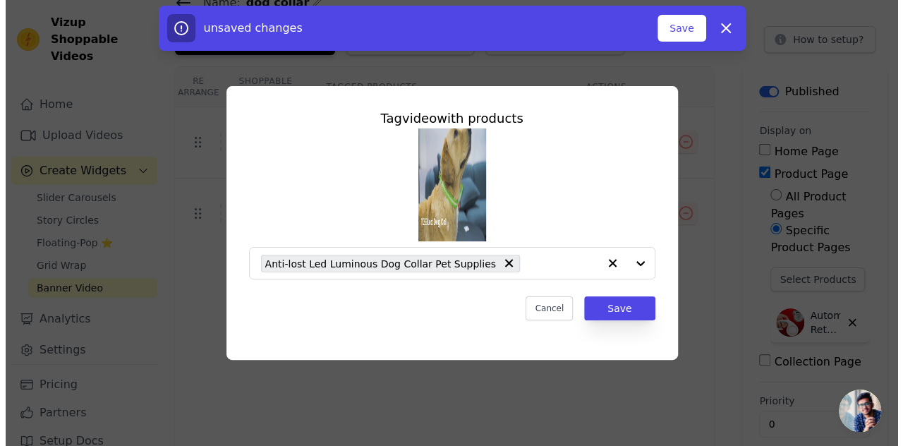
scroll to position [0, 0]
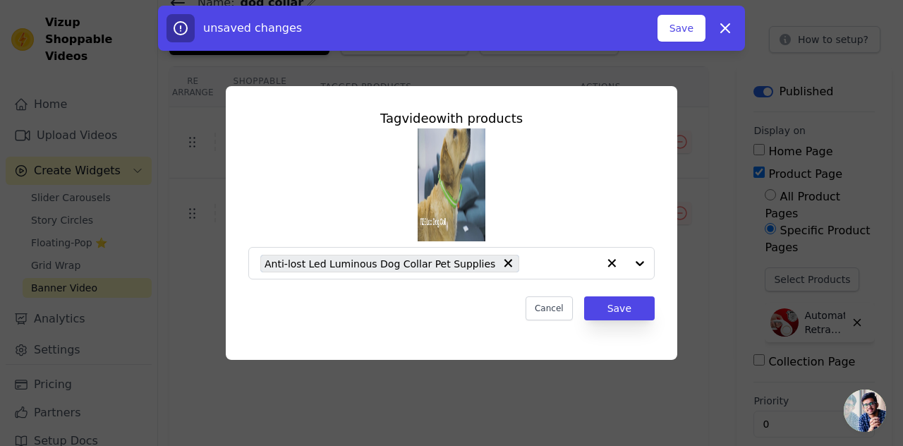
click at [716, 183] on div "Tag video with products Anti-lost Led Luminous Dog Collar Pet Supplies Cancel S…" at bounding box center [452, 223] width 858 height 319
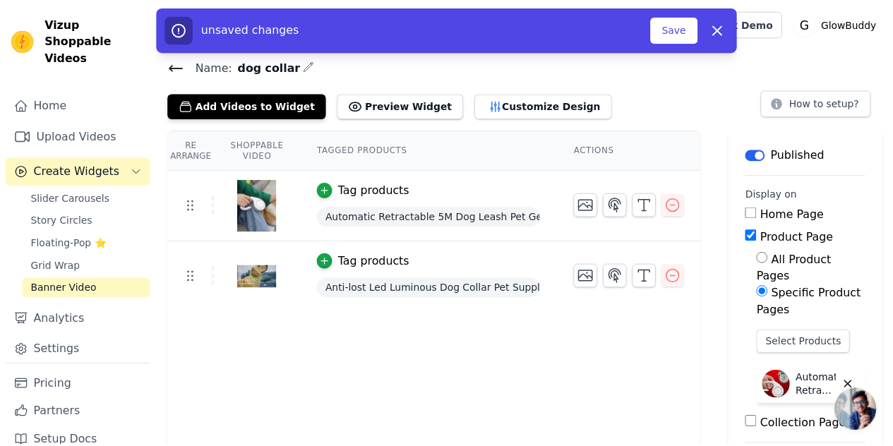
scroll to position [63, 0]
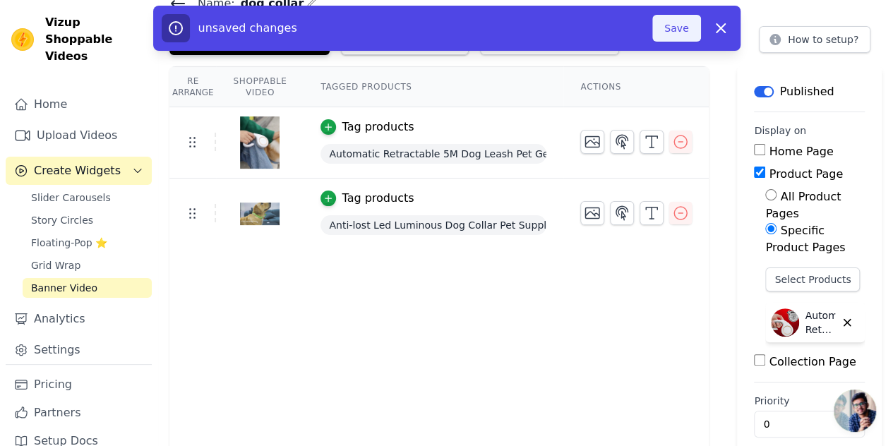
click at [683, 23] on button "Save" at bounding box center [676, 28] width 48 height 27
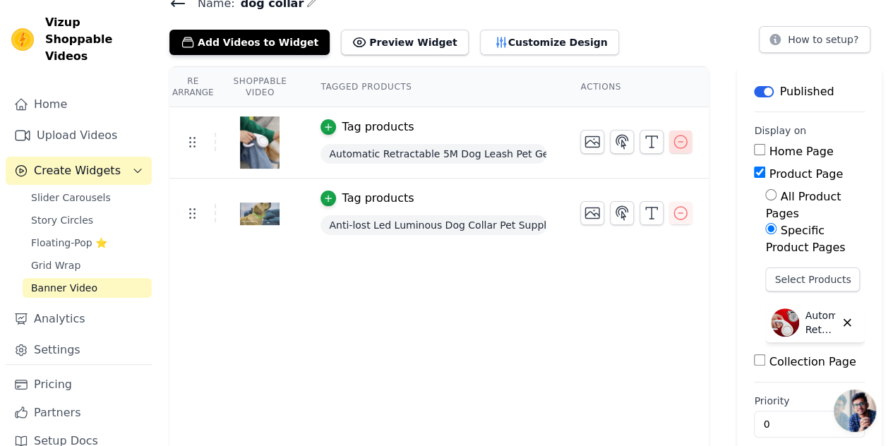
click at [672, 143] on icon "button" at bounding box center [680, 141] width 17 height 17
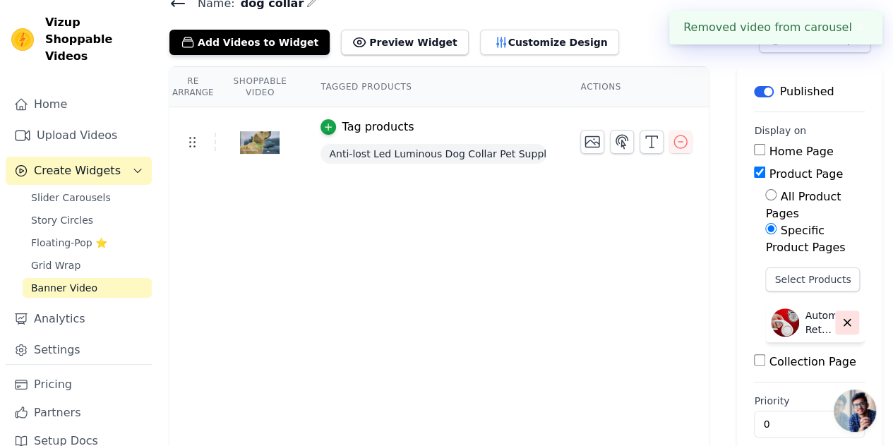
click at [852, 316] on icon "button" at bounding box center [846, 322] width 13 height 13
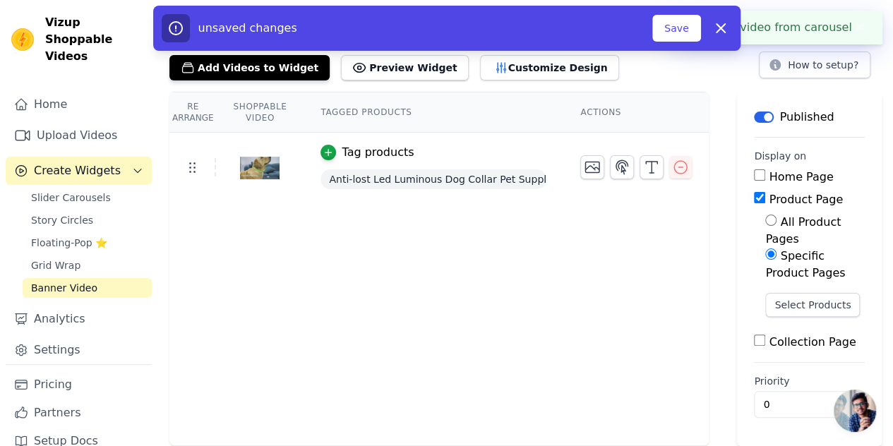
scroll to position [18, 0]
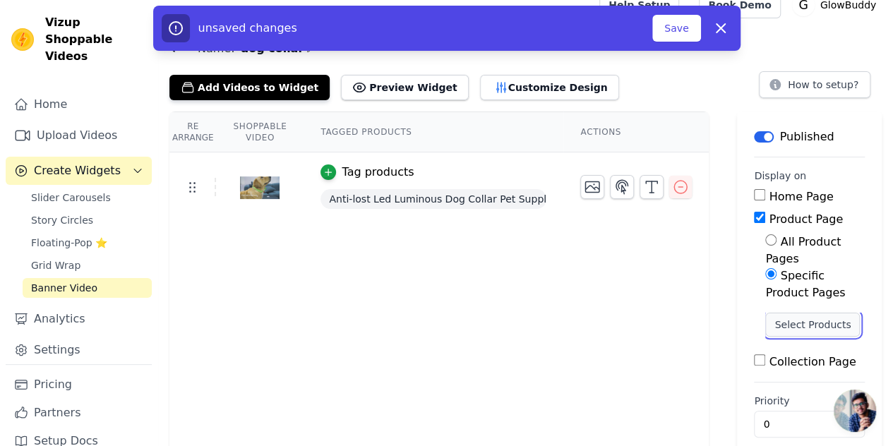
click at [788, 313] on button "Select Products" at bounding box center [812, 325] width 95 height 24
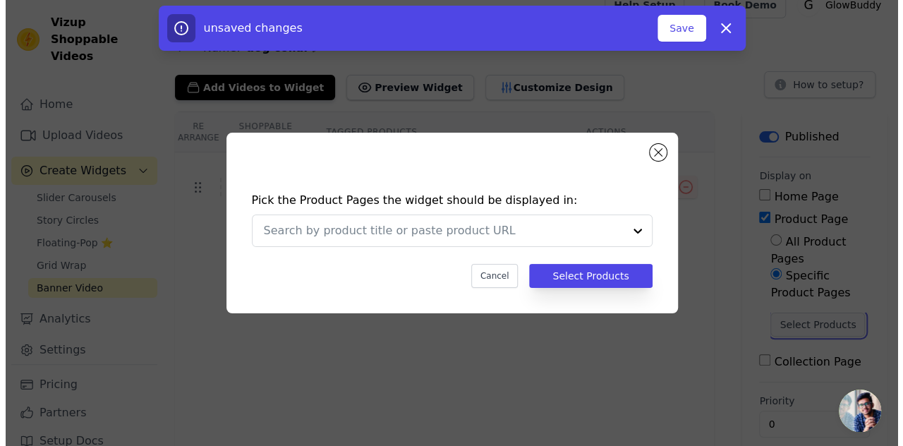
scroll to position [0, 0]
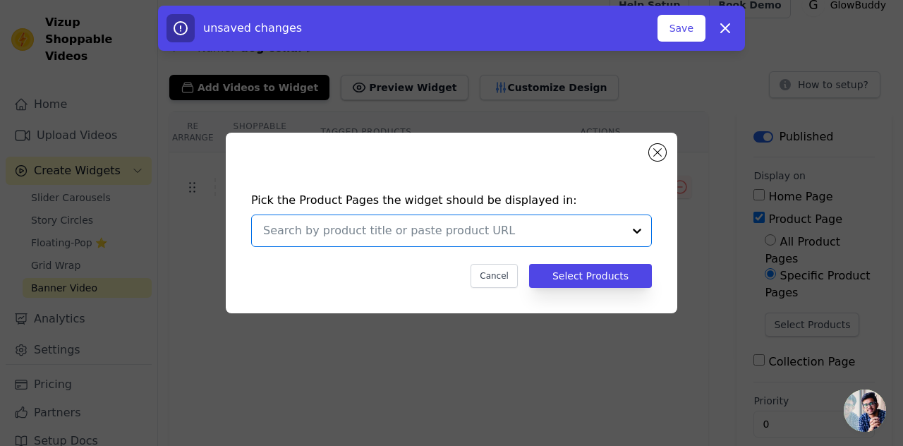
click at [619, 236] on input "text" at bounding box center [443, 230] width 360 height 17
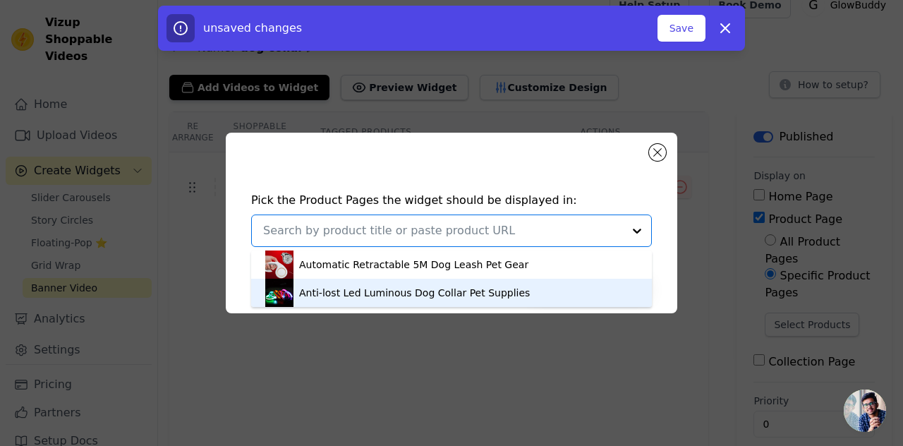
click at [521, 292] on div "Anti-lost Led Luminous Dog Collar Pet Supplies" at bounding box center [451, 293] width 373 height 28
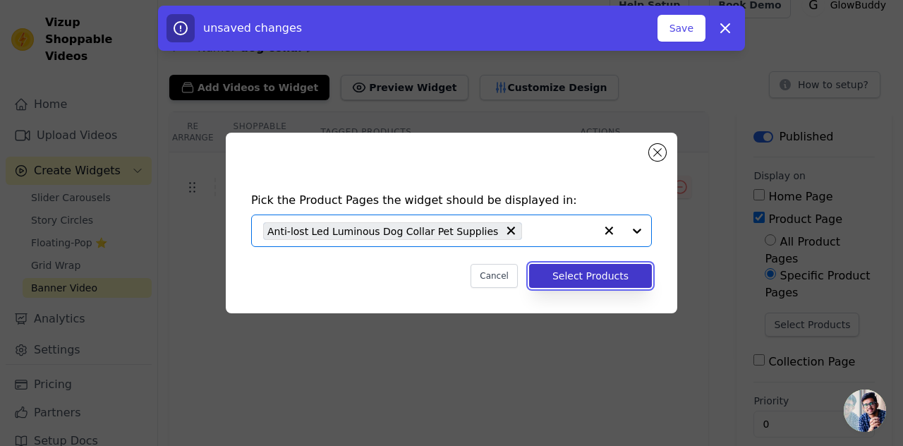
click at [616, 269] on button "Select Products" at bounding box center [590, 276] width 123 height 24
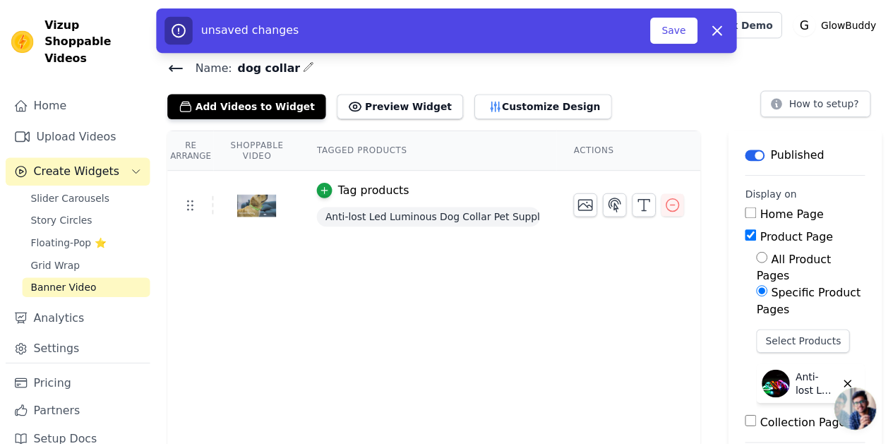
scroll to position [18, 0]
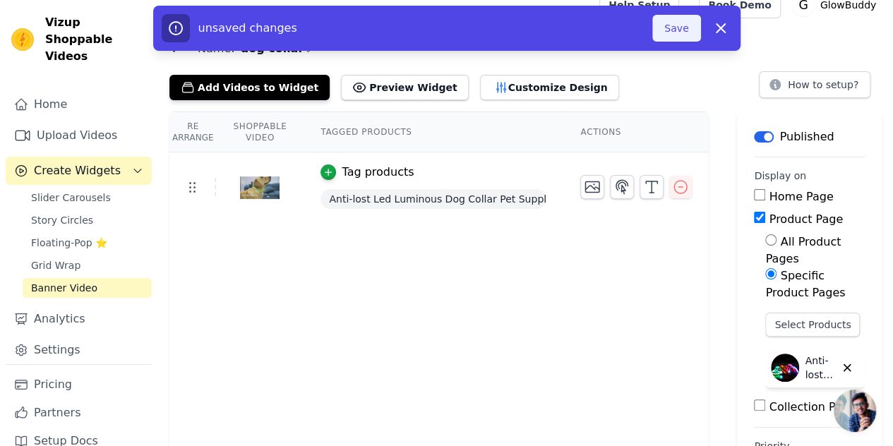
click at [680, 25] on button "Save" at bounding box center [676, 28] width 48 height 27
